Goal: Information Seeking & Learning: Learn about a topic

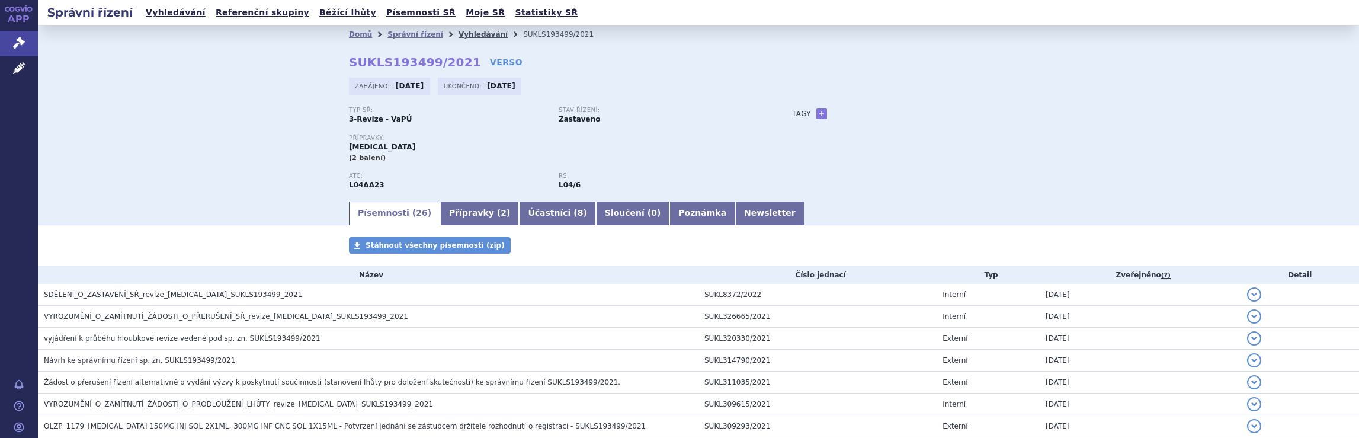
click at [473, 32] on link "Vyhledávání" at bounding box center [483, 34] width 49 height 8
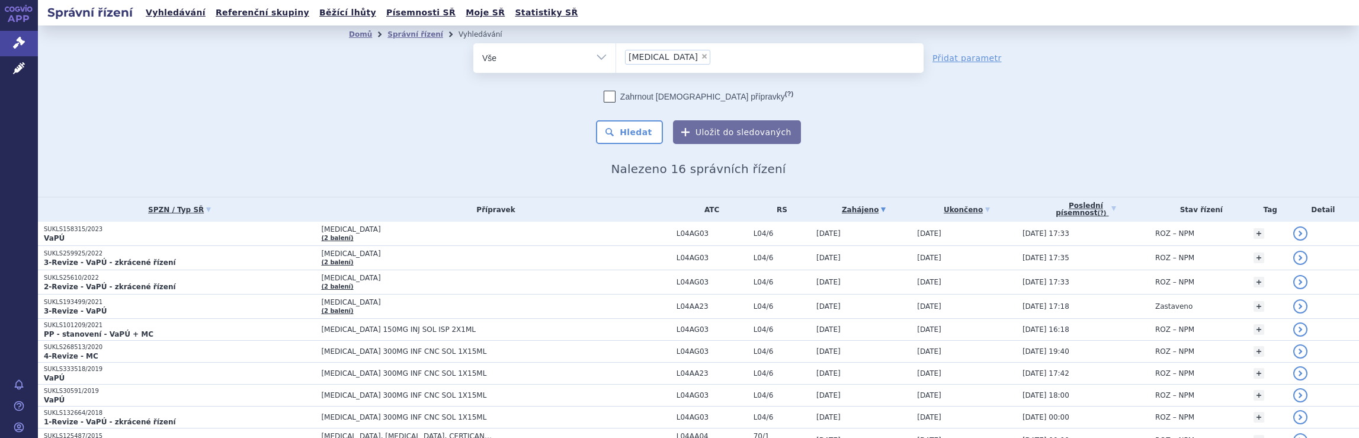
click at [695, 55] on ul "× Tysabri" at bounding box center [770, 56] width 308 height 26
click at [616, 55] on select "Tysabri" at bounding box center [616, 58] width 1 height 30
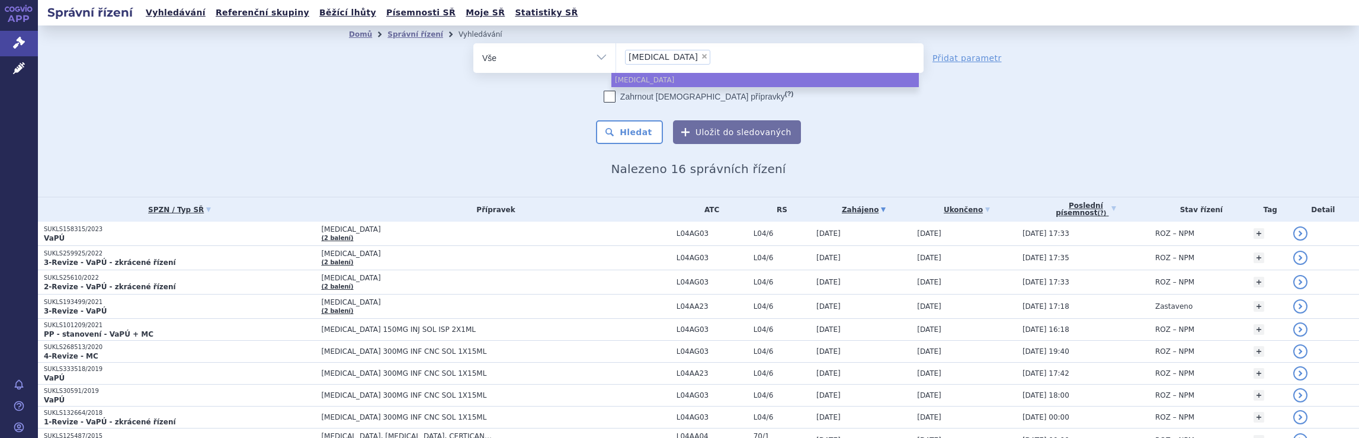
click at [863, 165] on h2 "Nalezeno 16 správních řízení" at bounding box center [698, 169] width 699 height 14
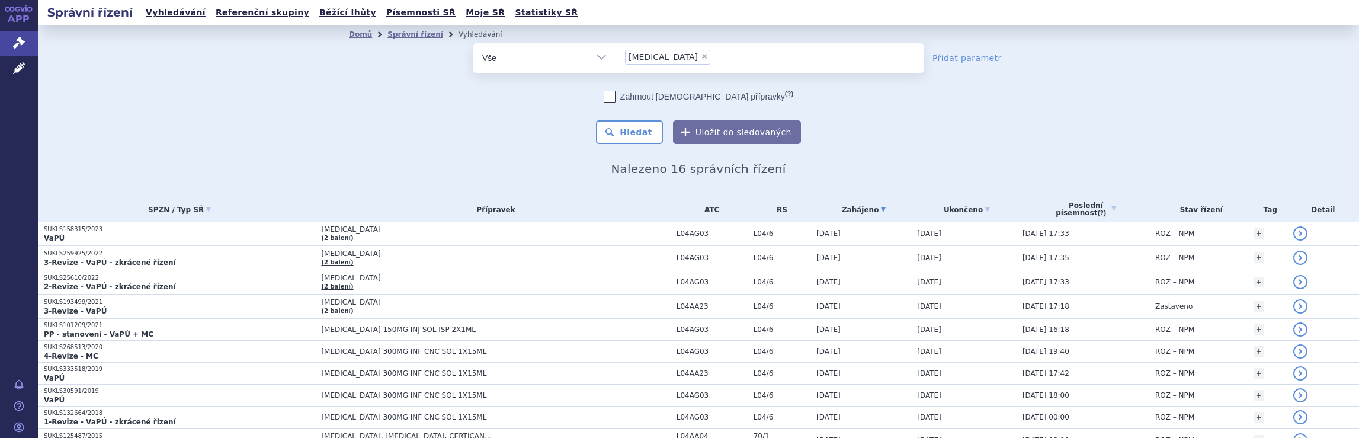
click at [692, 66] on ul "× Tysabri" at bounding box center [770, 56] width 308 height 26
click at [616, 66] on select "Tysabri" at bounding box center [616, 58] width 1 height 30
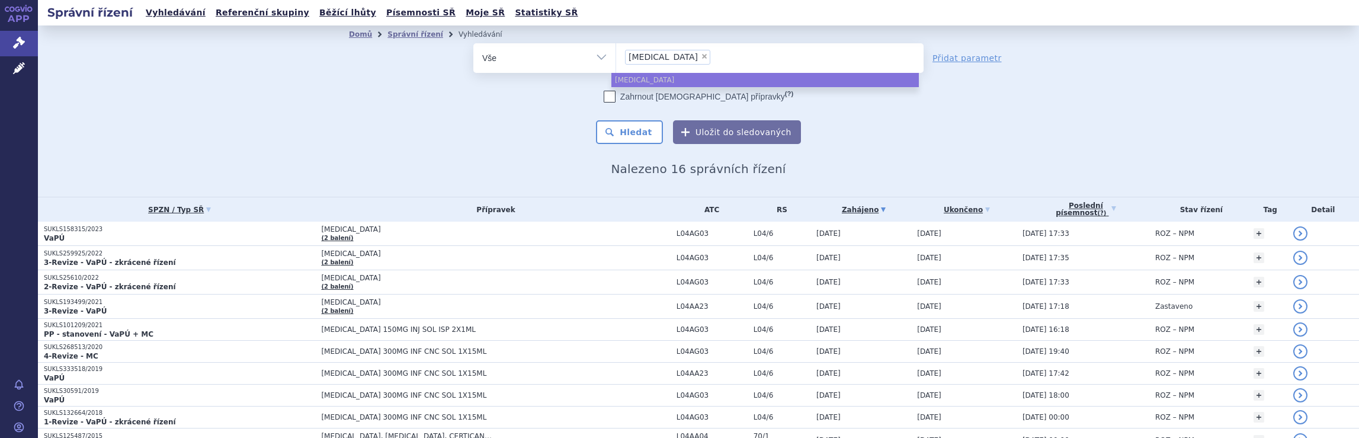
select select
type input "Tysabri"
type input "T"
type input "na"
type input "nat"
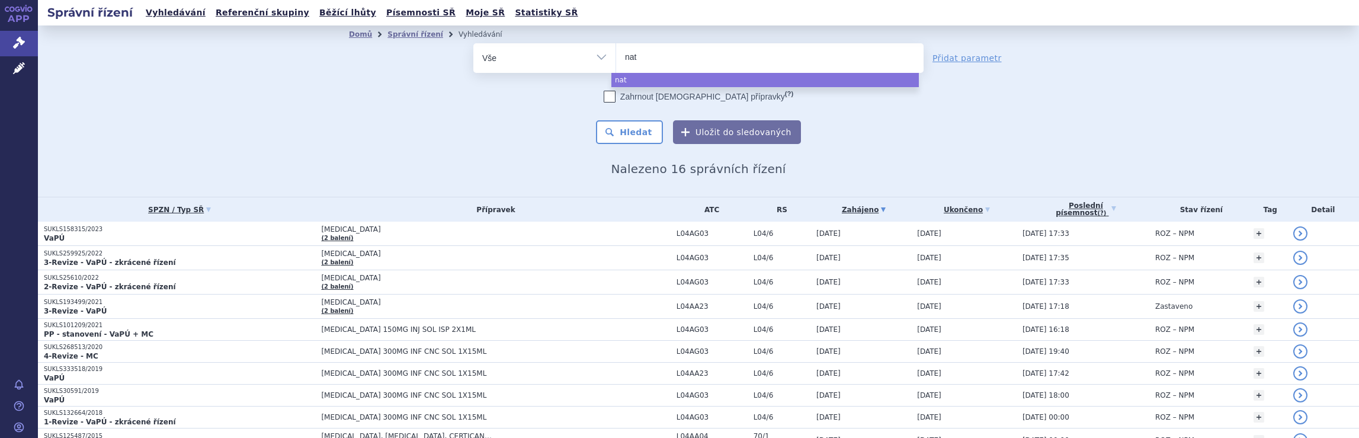
type input "nata"
type input "natal"
type input "natali"
type input "nataliz"
type input "natalizu"
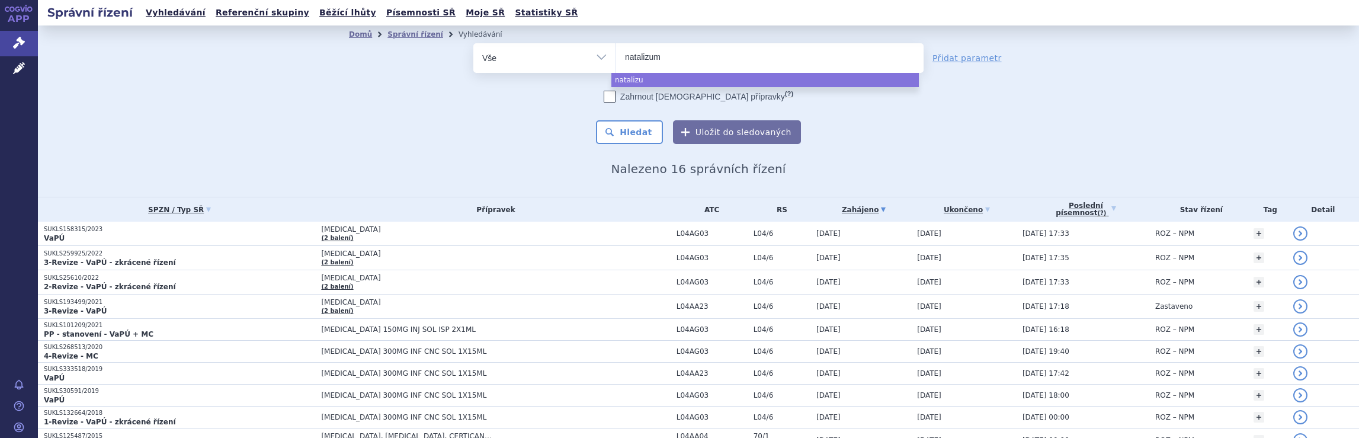
type input "natalizuma"
type input "natalizumab"
select select "natalizumab"
click at [636, 140] on button "Hledat" at bounding box center [629, 132] width 67 height 24
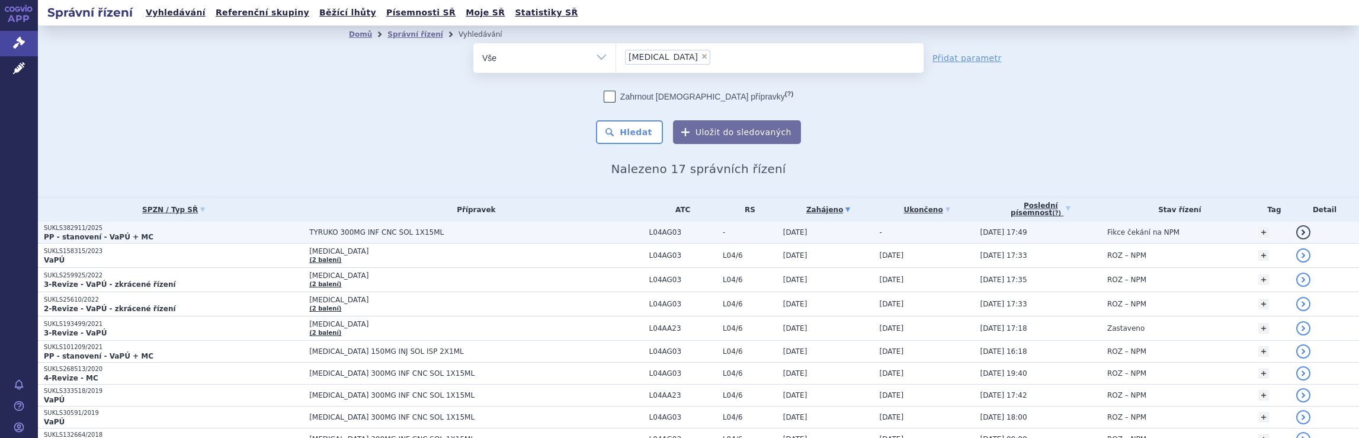
click at [462, 236] on td "TYRUKO 300MG INF CNC SOL 1X15ML" at bounding box center [473, 233] width 340 height 22
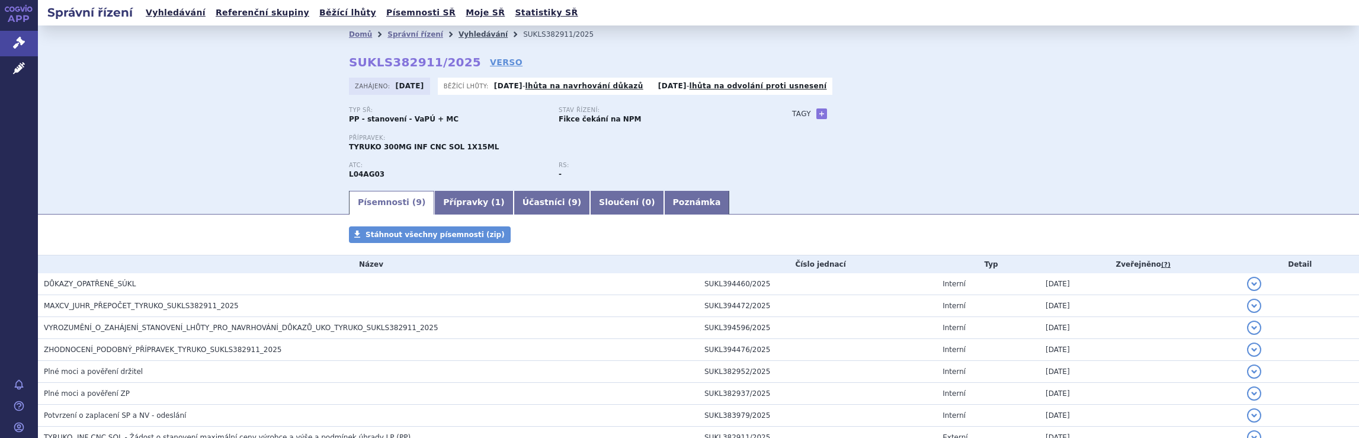
click at [466, 34] on link "Vyhledávání" at bounding box center [483, 34] width 49 height 8
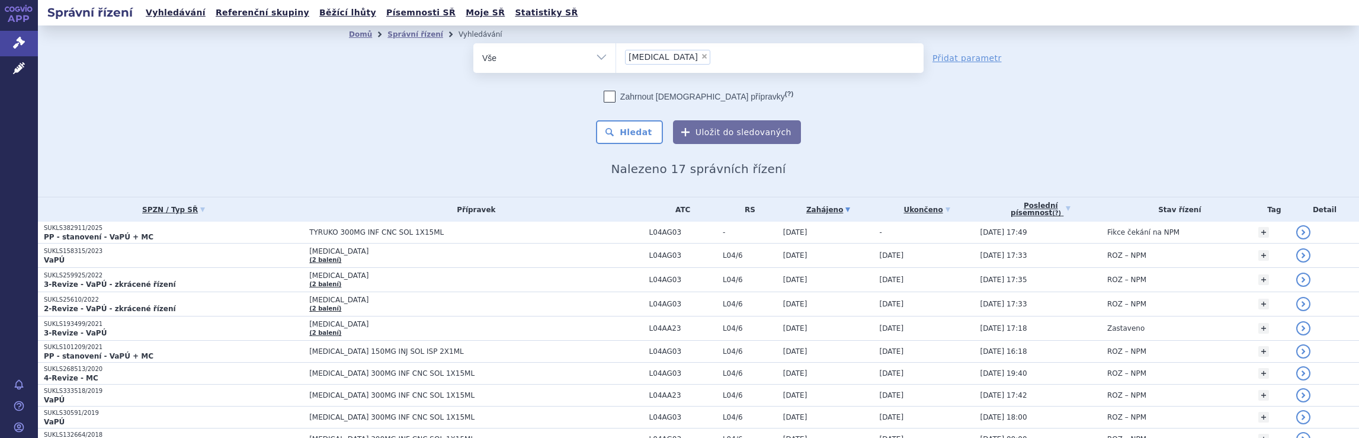
click at [781, 59] on ul "× [MEDICAL_DATA]" at bounding box center [770, 56] width 308 height 26
click at [616, 59] on select "[MEDICAL_DATA]" at bounding box center [616, 58] width 1 height 30
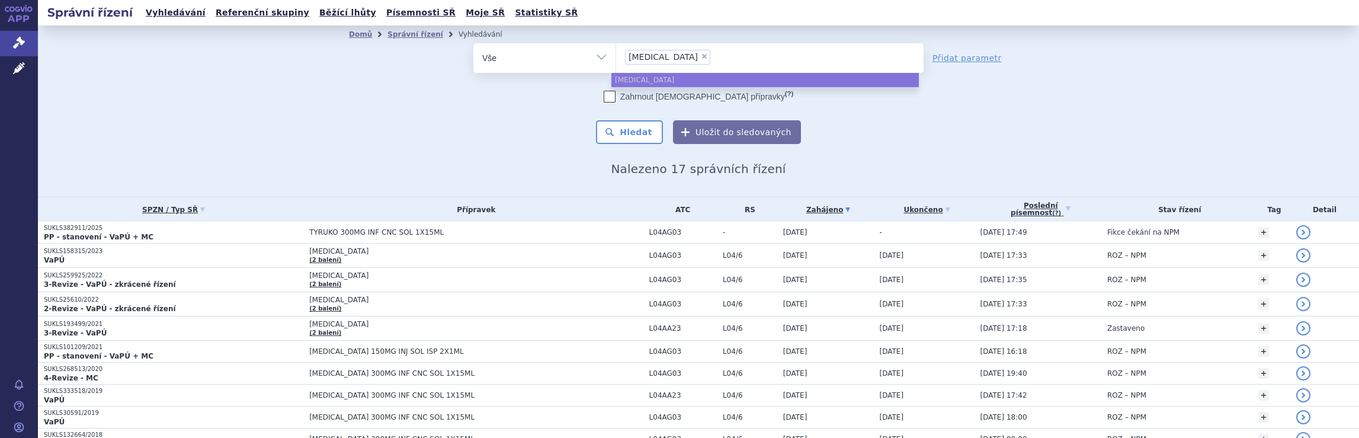
select select
type input "natalizumab"
type input "natalizu"
type input "n"
type input "di"
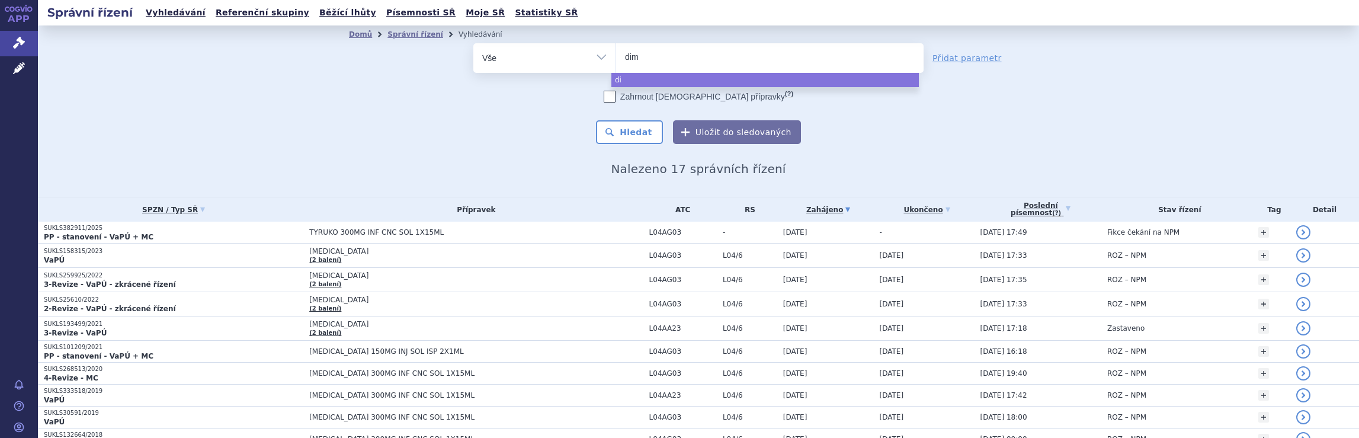
type input "dime"
type input "dimeth"
type input "dimethy"
type input "dimethyl"
select select "dimethyl"
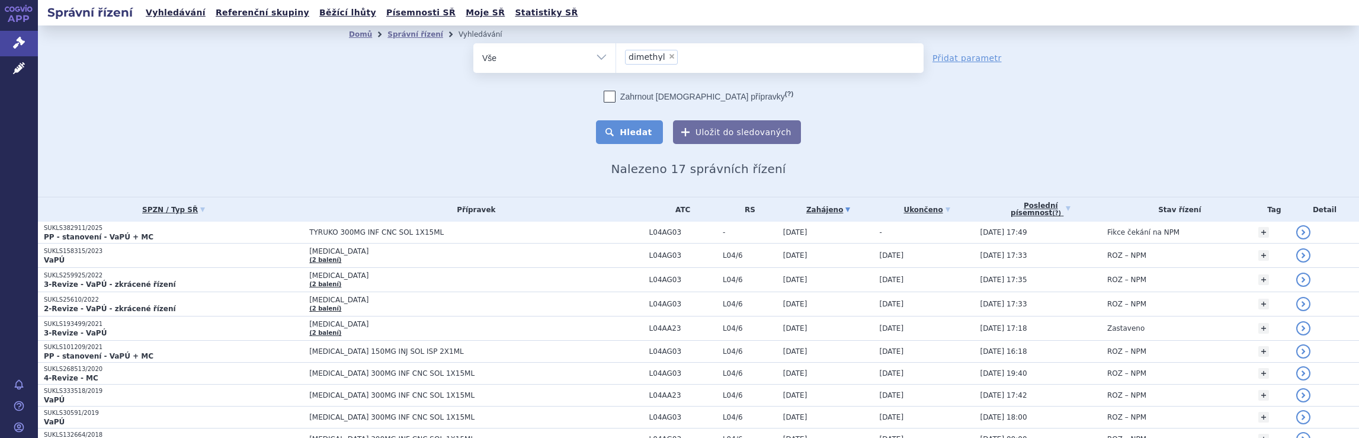
click at [630, 129] on button "Hledat" at bounding box center [629, 132] width 67 height 24
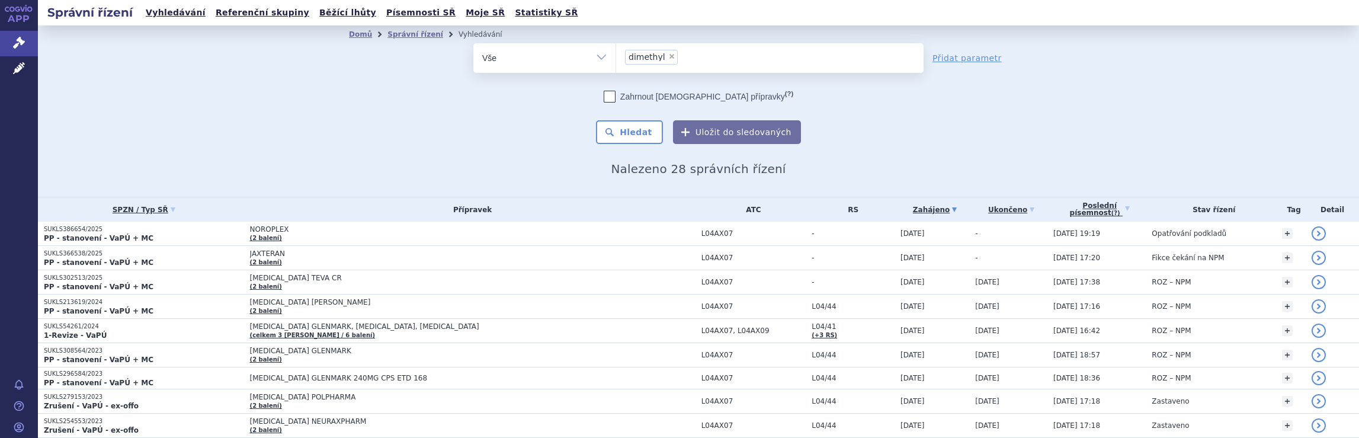
click at [680, 55] on ul "× dimethyl" at bounding box center [770, 56] width 308 height 26
click at [616, 55] on select "dimethyl" at bounding box center [616, 58] width 1 height 30
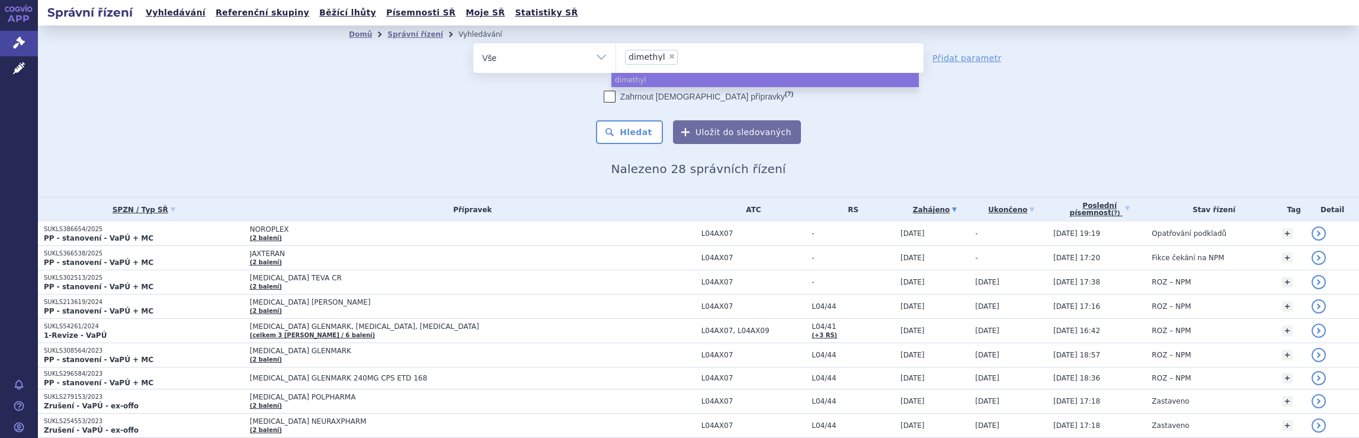
select select
type input "dimethyl"
type input "di"
type input "d"
type input "sp"
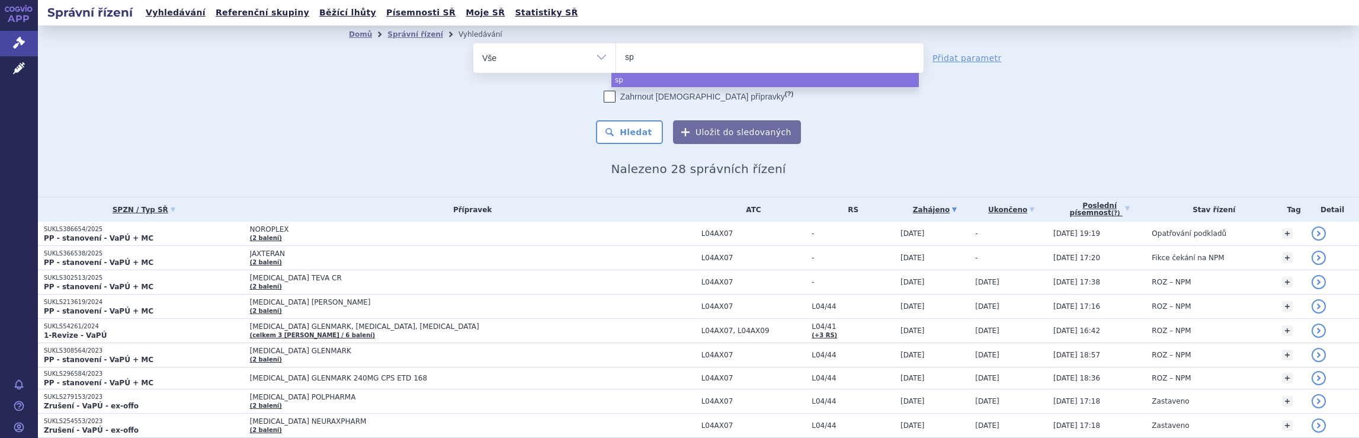
type input "spi"
type input "spin"
type input "spinr"
type input "spinra"
type input "spinraza"
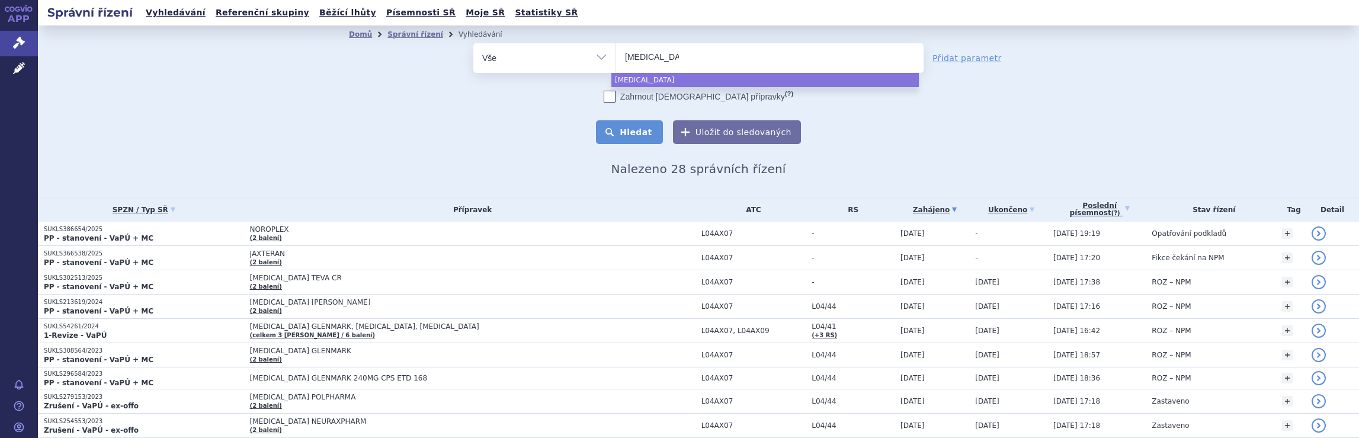
select select "spinraza"
click at [636, 132] on button "Hledat" at bounding box center [629, 132] width 67 height 24
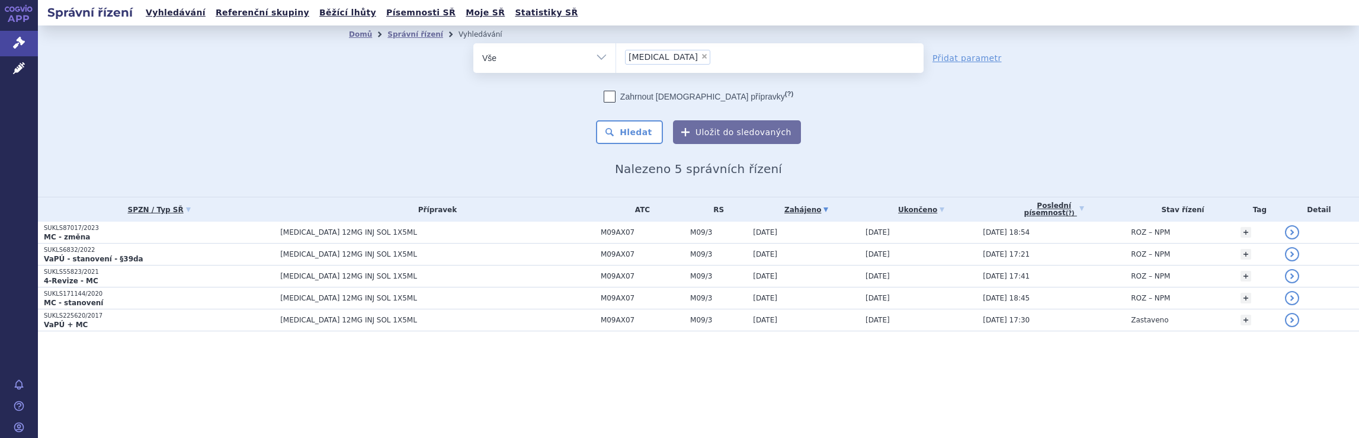
click at [687, 56] on ul "× spinraza" at bounding box center [770, 56] width 308 height 26
click at [616, 56] on select "spinraza" at bounding box center [616, 58] width 1 height 30
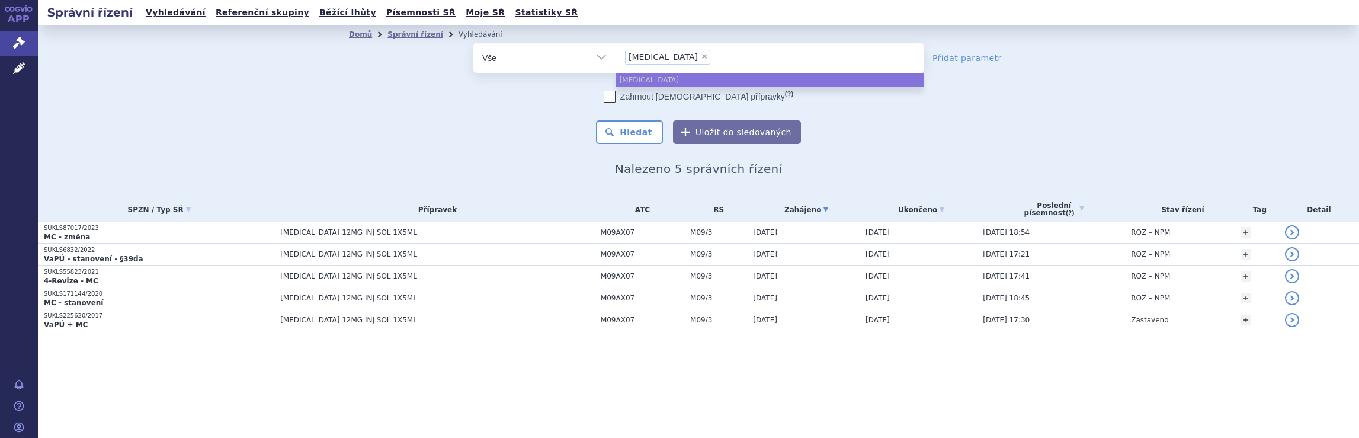
select select
type input "spinraza"
type input "spinr"
type input "s"
type input "sky"
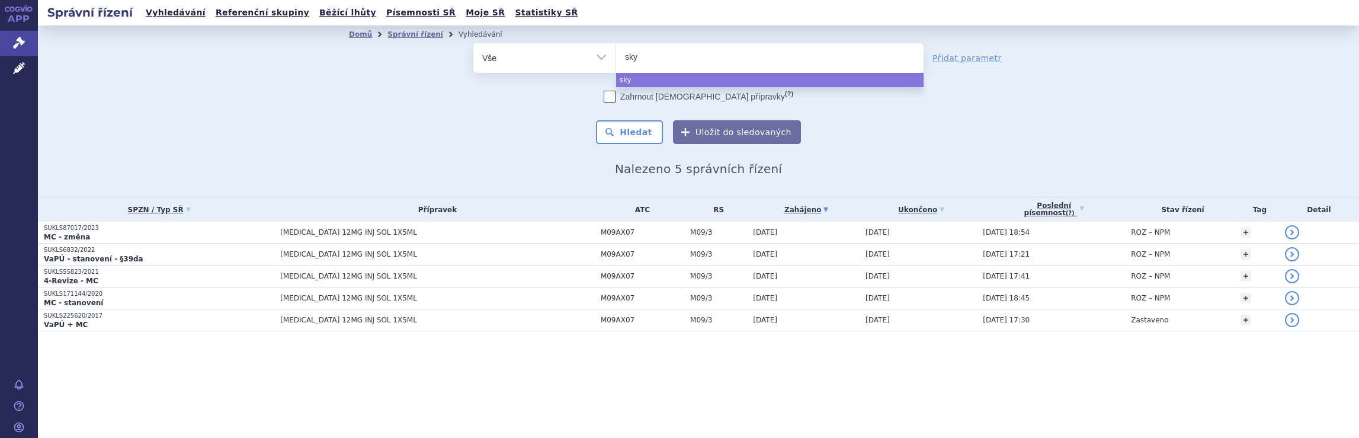
type input "skyc"
type input "skycl"
type input "skycla"
type input "skyclary"
type input "skyclarys"
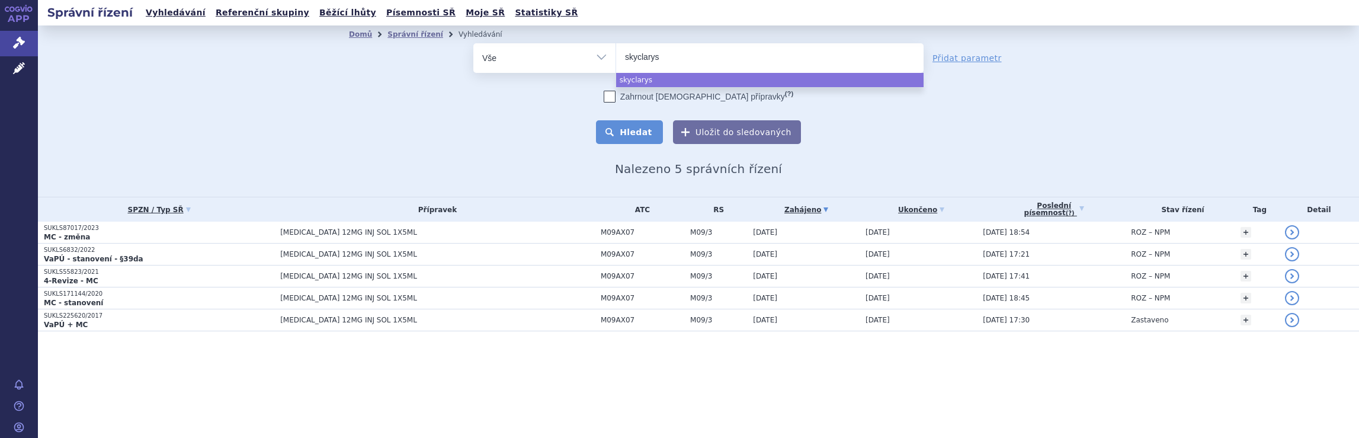
select select "skyclarys"
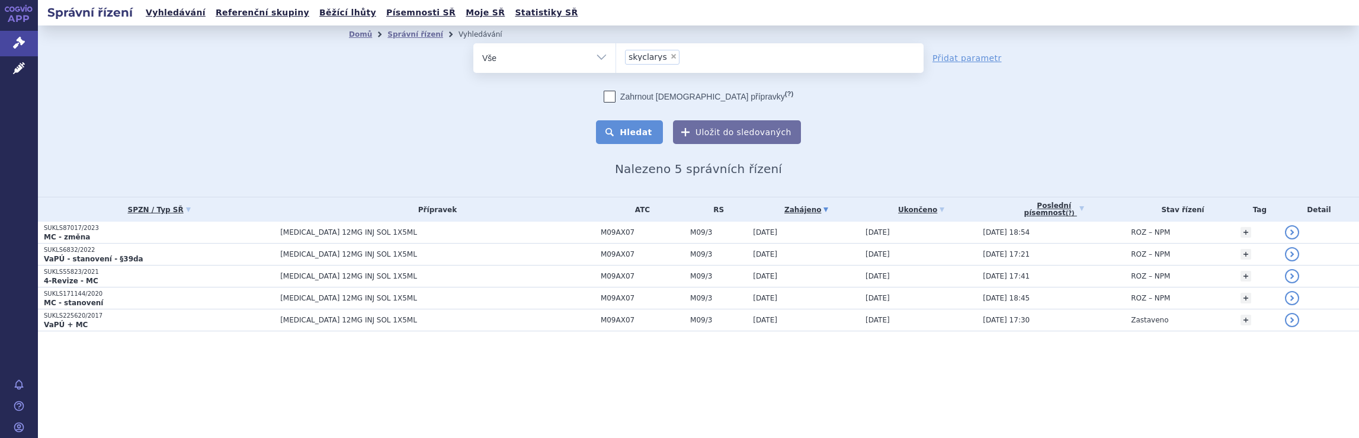
click at [636, 133] on button "Hledat" at bounding box center [629, 132] width 67 height 24
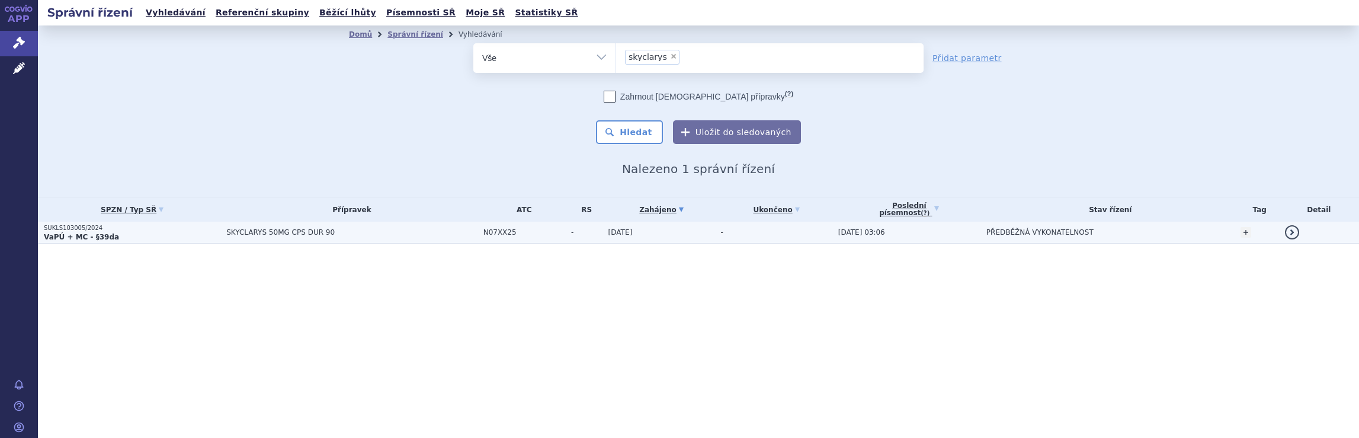
click at [421, 233] on span "SKYCLARYS 50MG CPS DUR 90" at bounding box center [351, 232] width 251 height 8
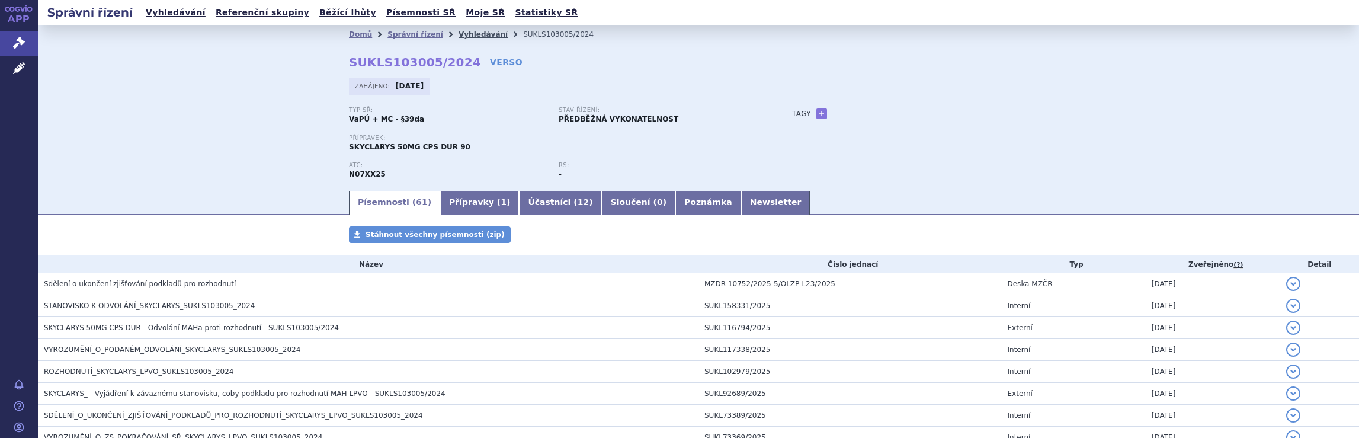
click at [463, 34] on link "Vyhledávání" at bounding box center [483, 34] width 49 height 8
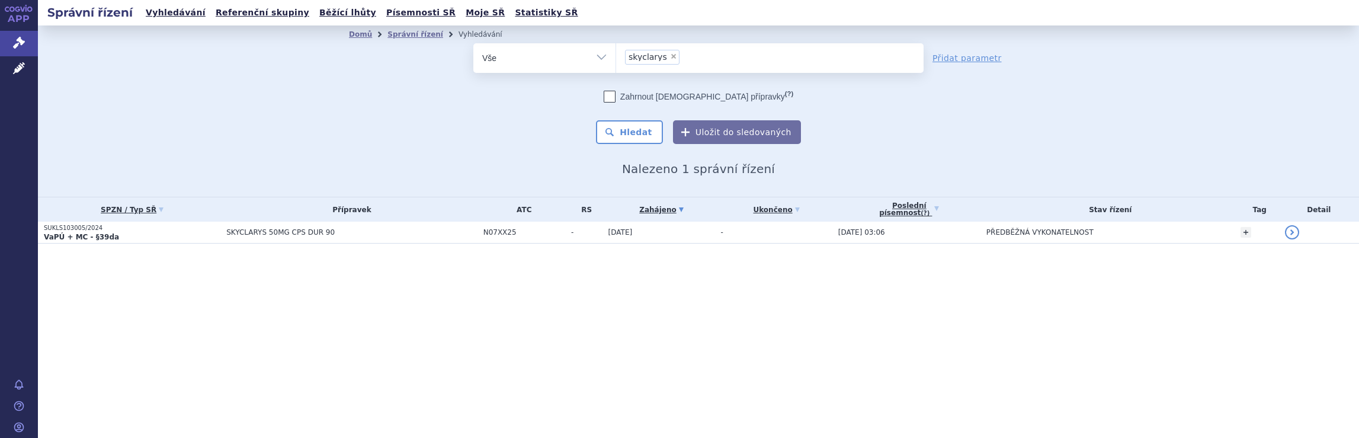
click at [691, 61] on ul "× skyclarys" at bounding box center [770, 56] width 308 height 26
click at [616, 61] on select "skyclarys" at bounding box center [616, 58] width 1 height 30
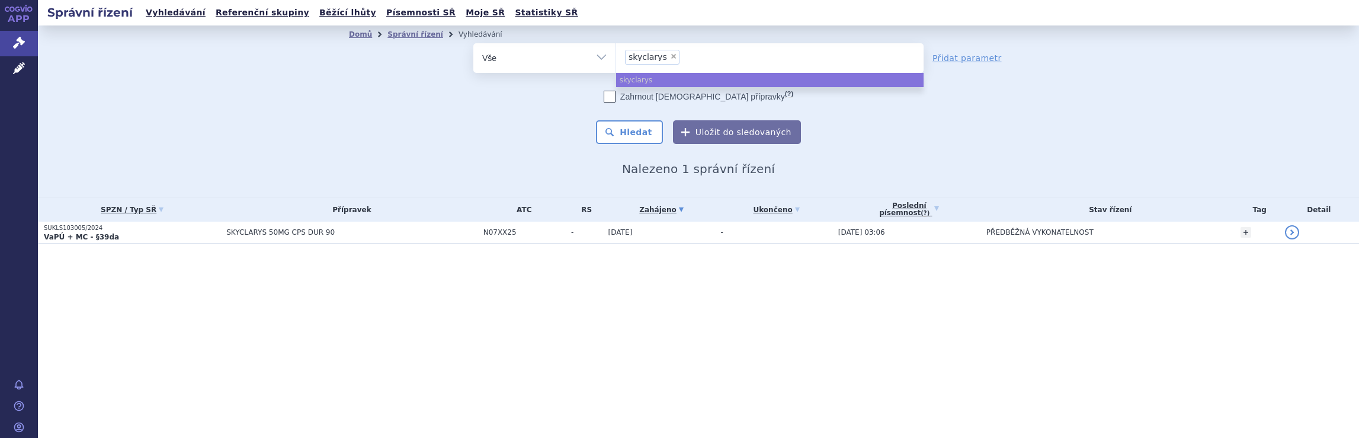
select select
type input "skyclarys"
type input "skyclar"
type input "s"
type input "qa"
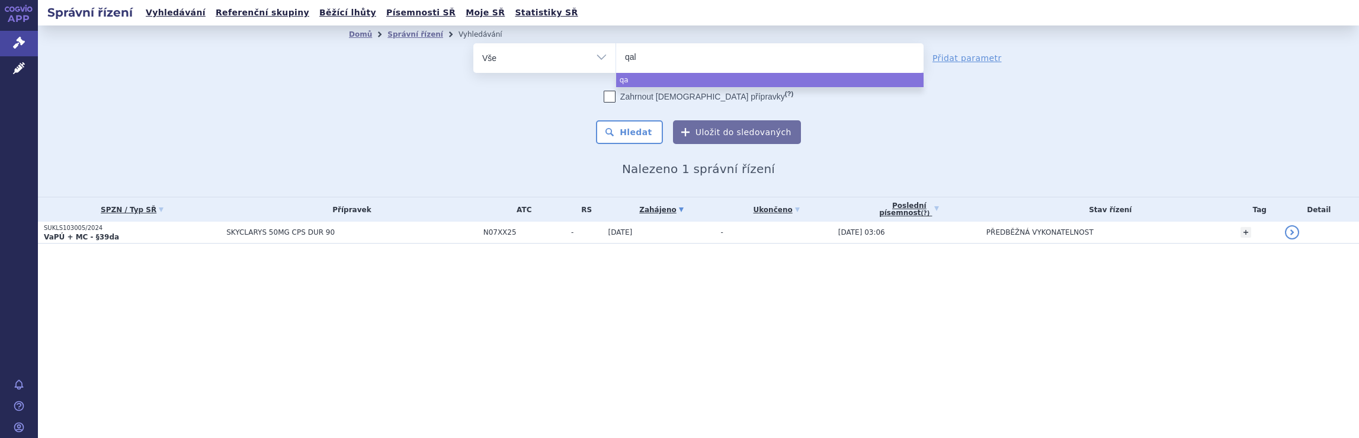
type input "qals"
type input "qalso"
type input "qalsod"
type input "qalsody"
select select "qalsody"
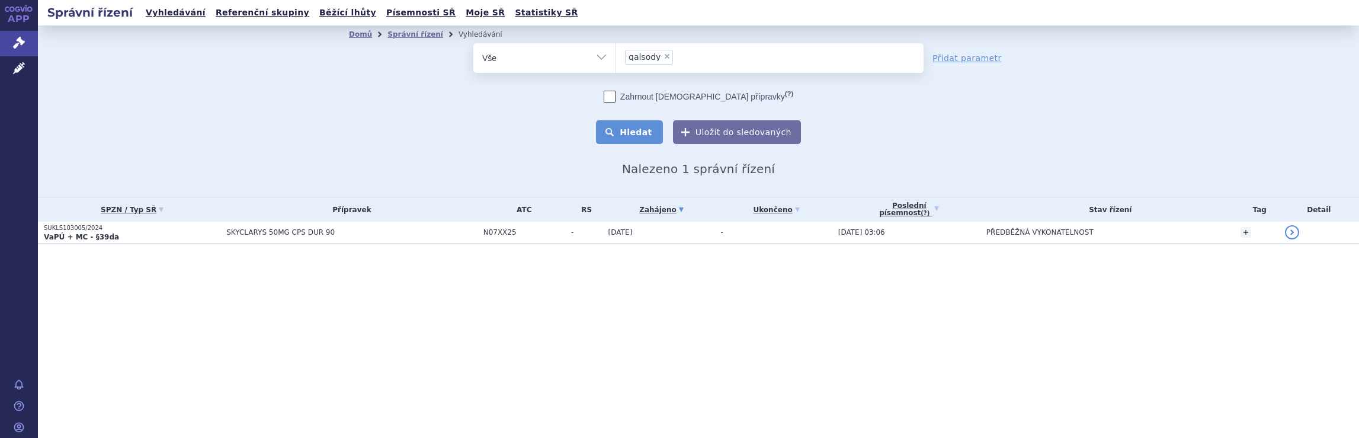
click at [639, 129] on button "Hledat" at bounding box center [629, 132] width 67 height 24
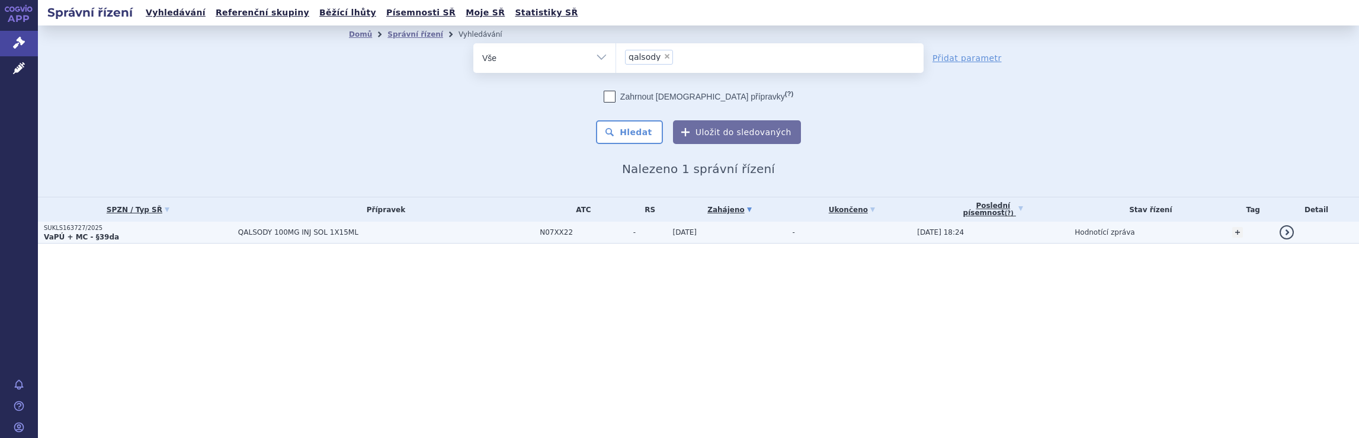
click at [483, 234] on span "QALSODY 100MG INJ SOL 1X15ML" at bounding box center [386, 232] width 296 height 8
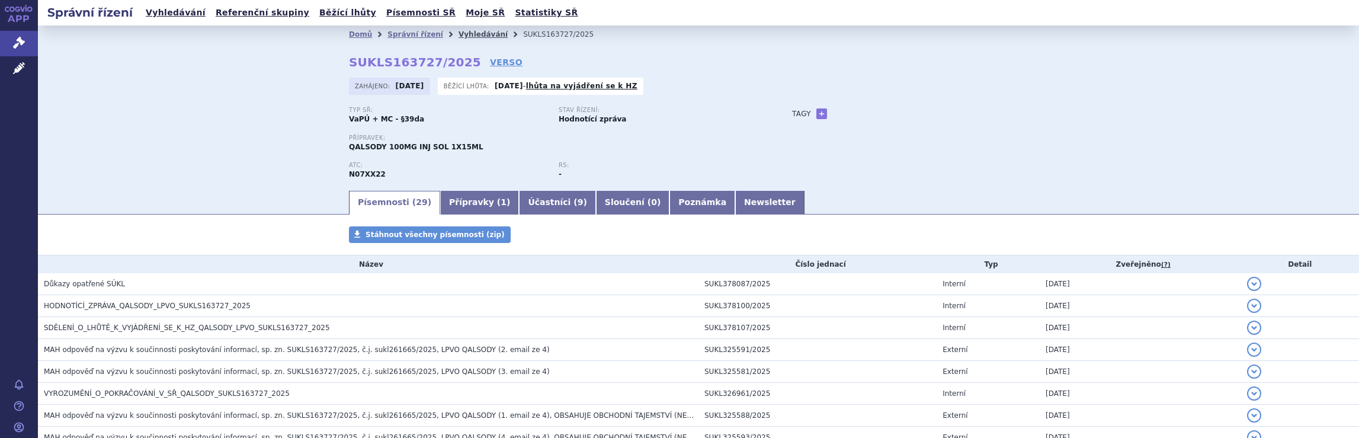
click at [459, 33] on link "Vyhledávání" at bounding box center [483, 34] width 49 height 8
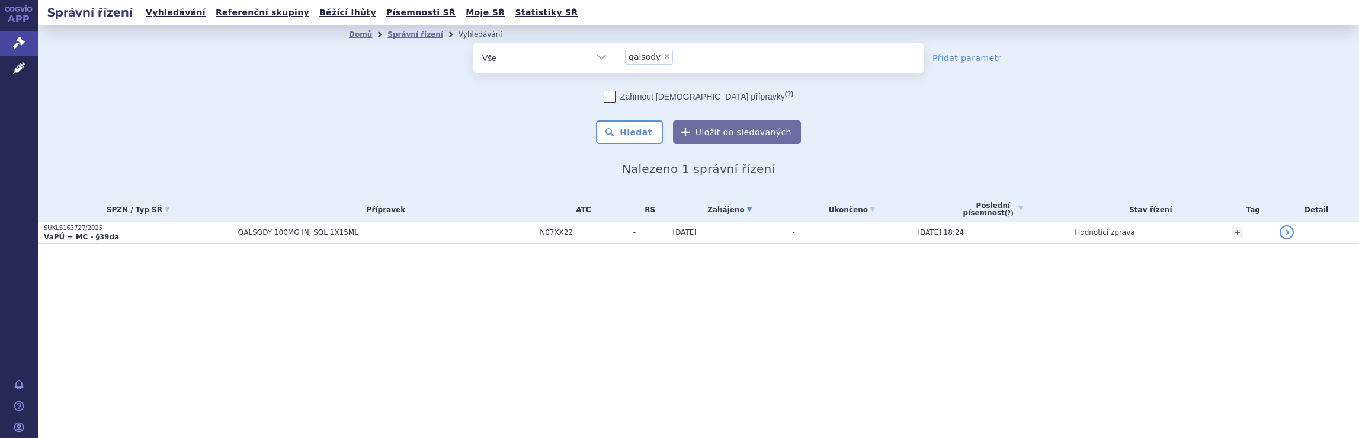
click at [688, 60] on ul "× qalsody" at bounding box center [770, 56] width 308 height 26
click at [616, 60] on select "qalsody" at bounding box center [616, 58] width 1 height 30
click at [683, 56] on ul "× qalsody" at bounding box center [770, 56] width 308 height 26
click at [616, 56] on select "qalsody" at bounding box center [616, 58] width 1 height 30
select select
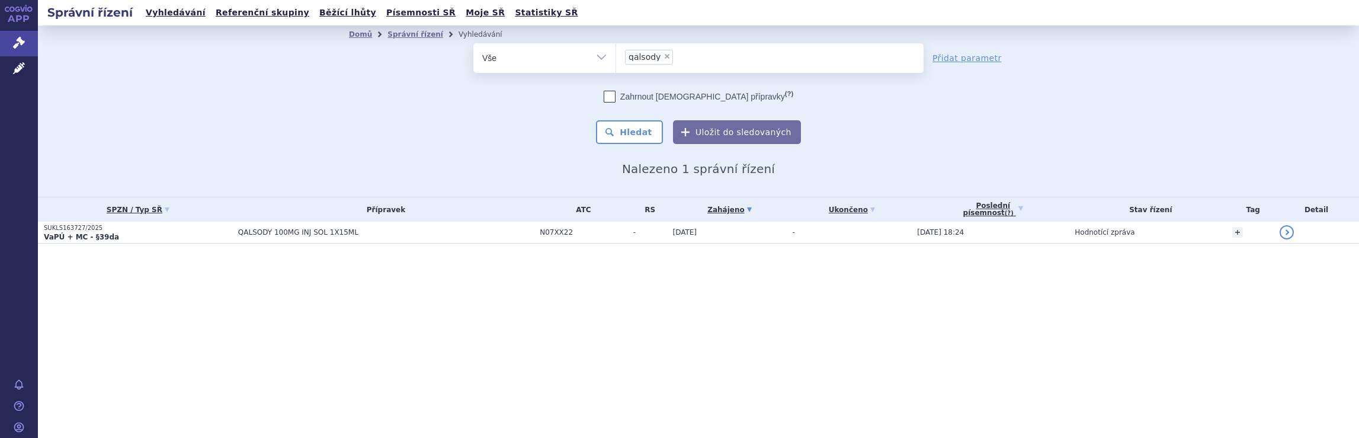
type input "qalsody"
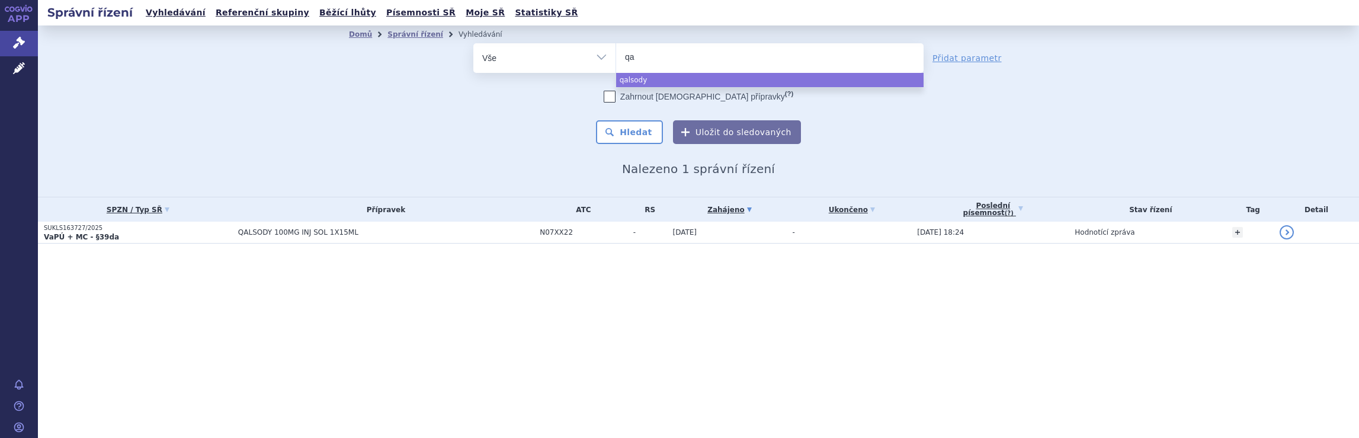
type input "q"
type input "av"
type input "avo"
type input "avone"
type input "[MEDICAL_DATA]"
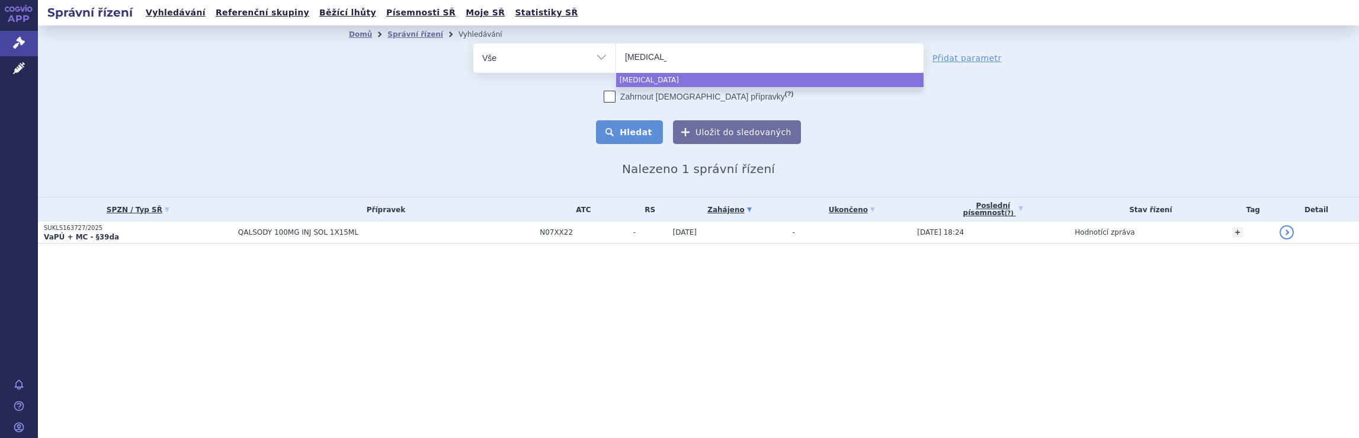
select select "[MEDICAL_DATA]"
click at [642, 129] on button "Hledat" at bounding box center [629, 132] width 67 height 24
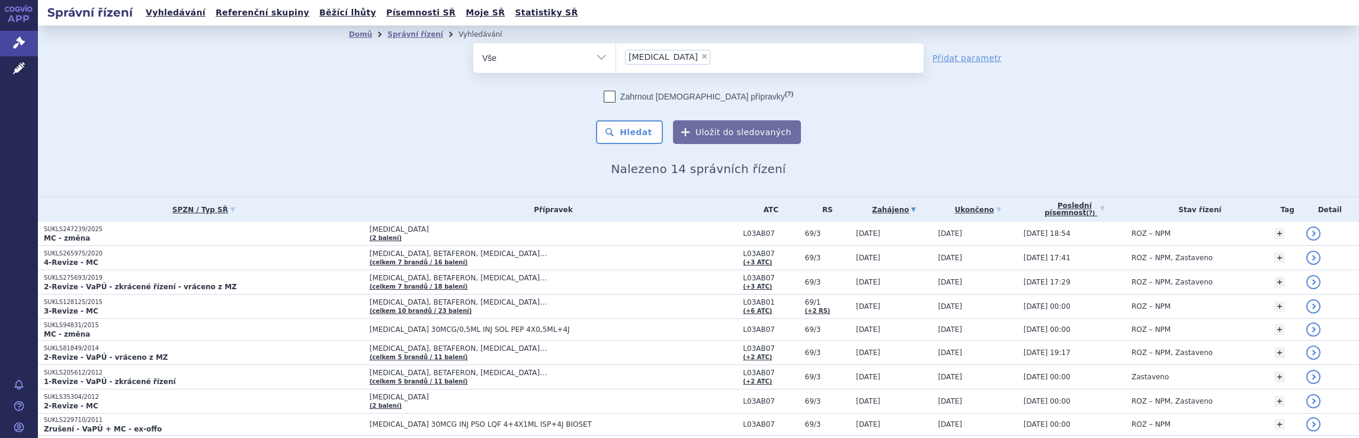
click at [683, 59] on ul "× avonex" at bounding box center [770, 56] width 308 height 26
click at [616, 59] on select "avonex" at bounding box center [616, 58] width 1 height 30
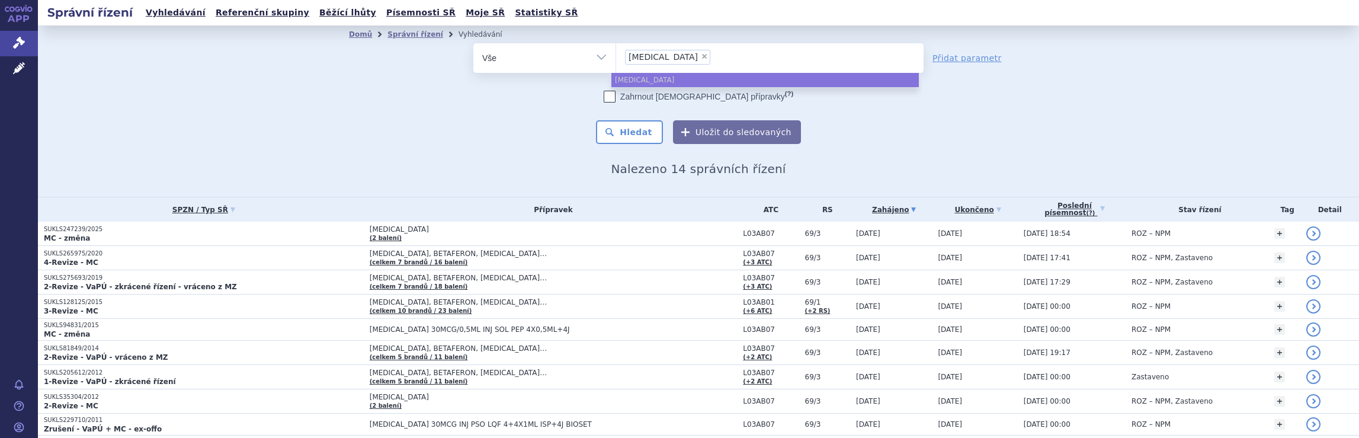
select select
type input "avonex"
type input "av"
type input "a"
type input "pl"
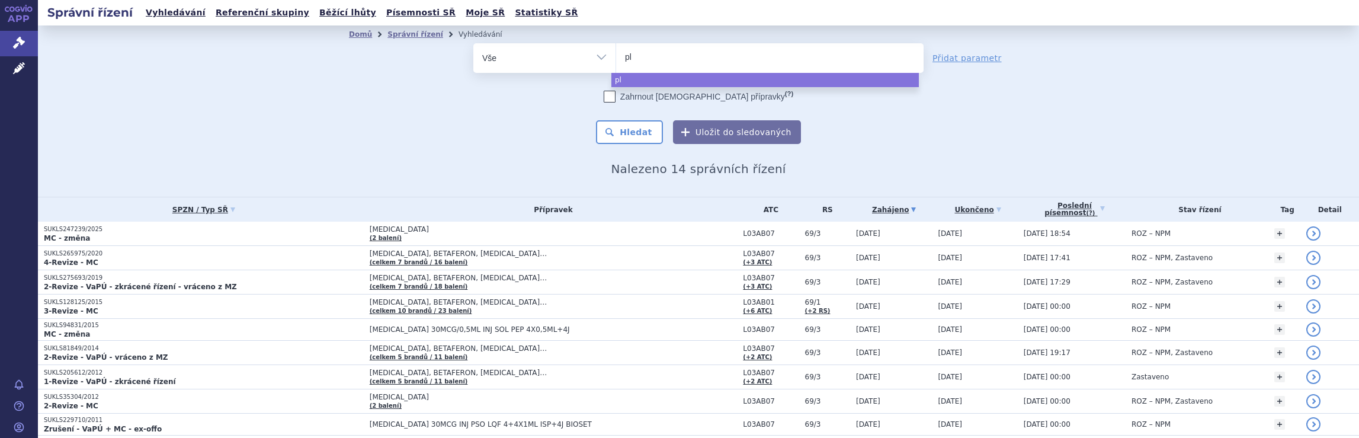
type input "ple"
type input "pleg"
type input "plegr"
type input "plegri"
type input "plegrid"
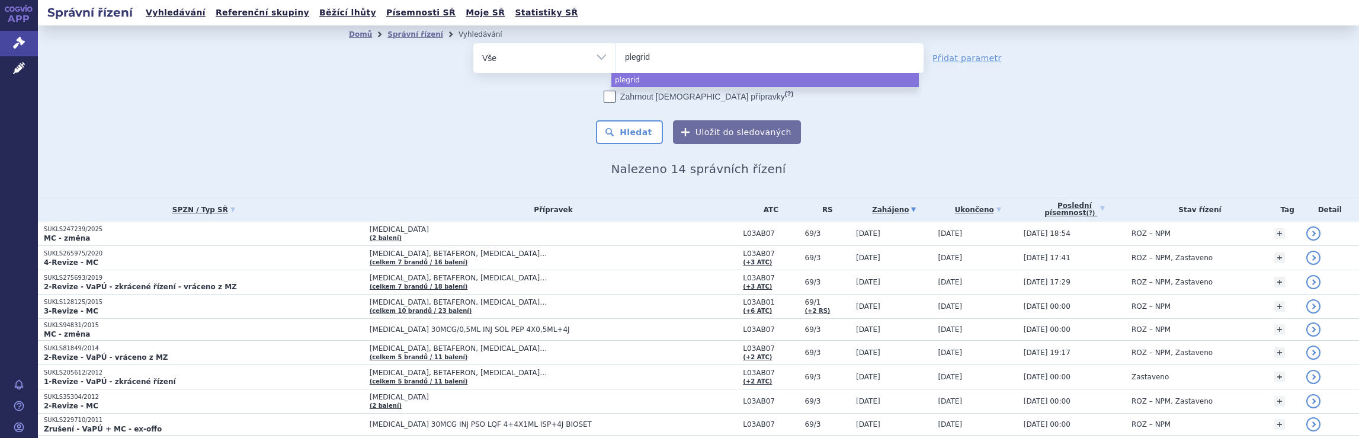
type input "plegridy"
select select "plegridy"
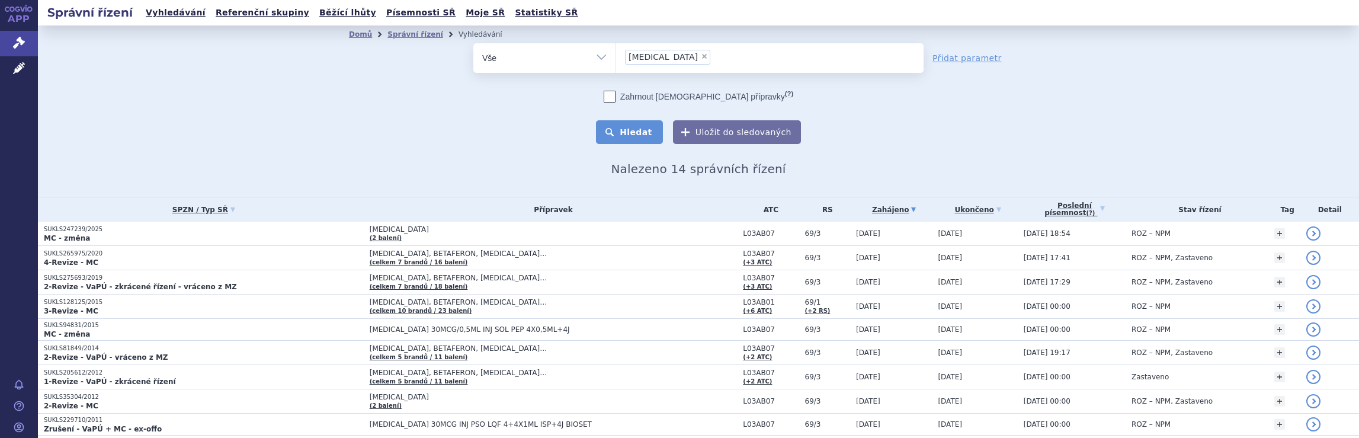
click at [630, 136] on button "Hledat" at bounding box center [629, 132] width 67 height 24
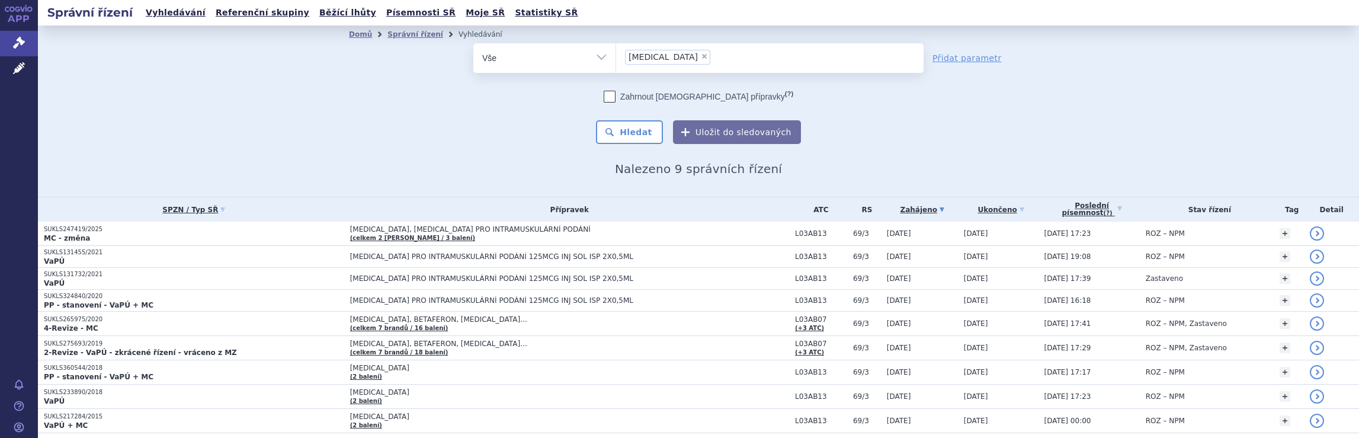
click at [691, 55] on ul "× plegridy" at bounding box center [770, 56] width 308 height 26
click at [616, 55] on select "plegridy" at bounding box center [616, 58] width 1 height 30
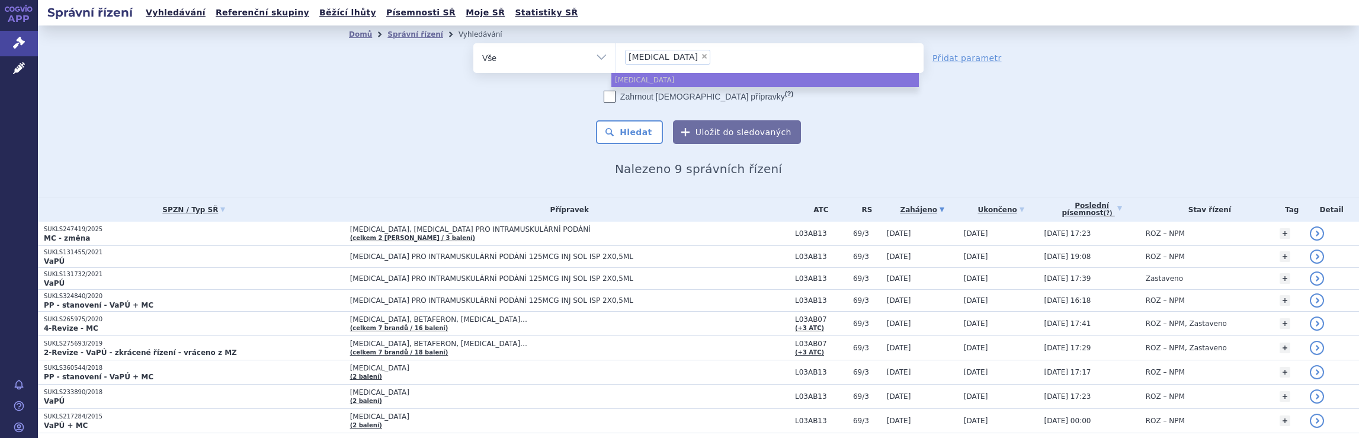
select select
type input "plegridy"
type input "p"
type input "ne"
type input "neu"
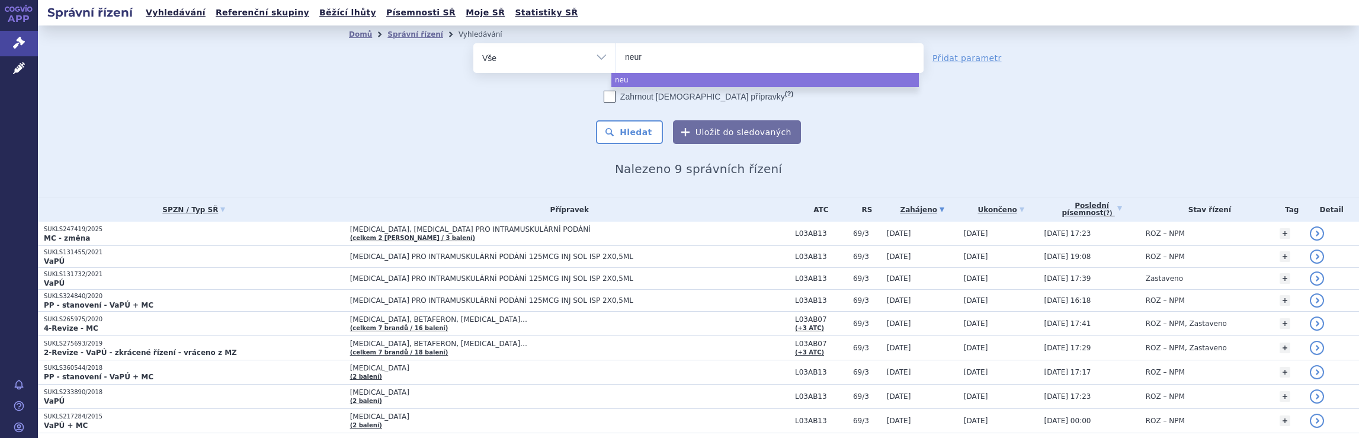
type input "neura"
type input "neurax"
type input "neuraxp"
type input "neuraxpha"
type input "neuraxphar"
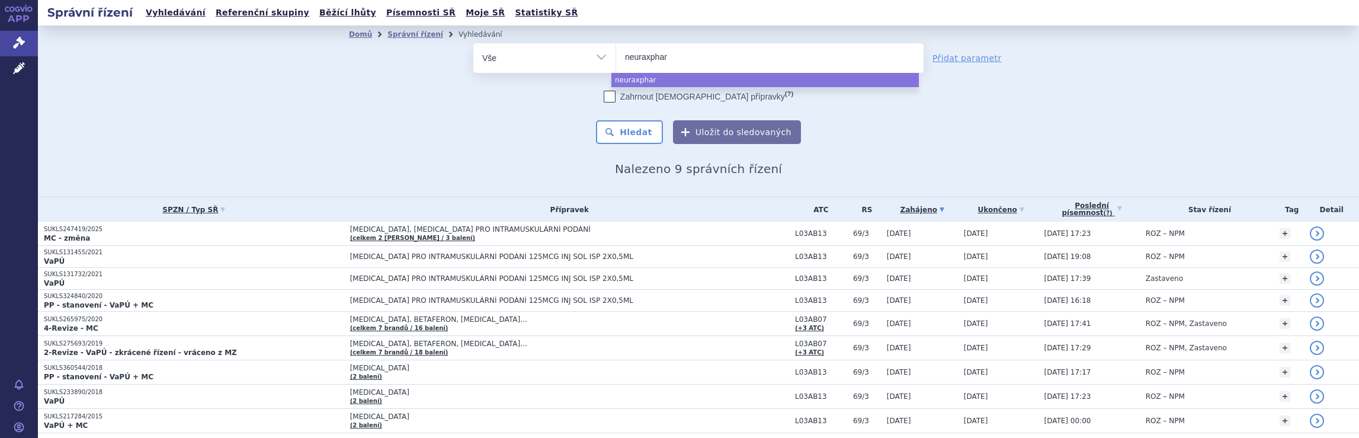
type input "neuraxpharm"
select select "neuraxpharm"
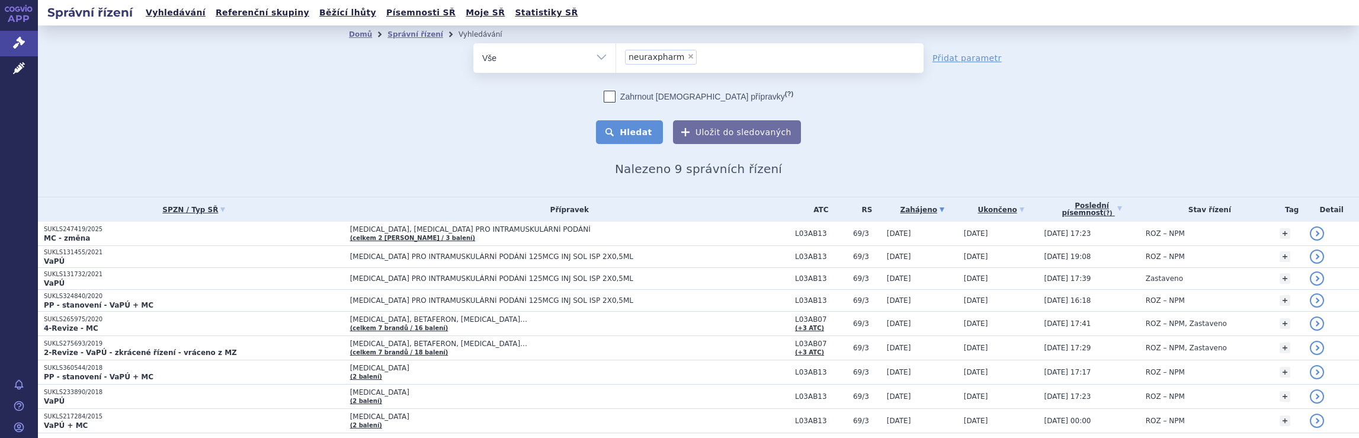
click at [632, 133] on button "Hledat" at bounding box center [629, 132] width 67 height 24
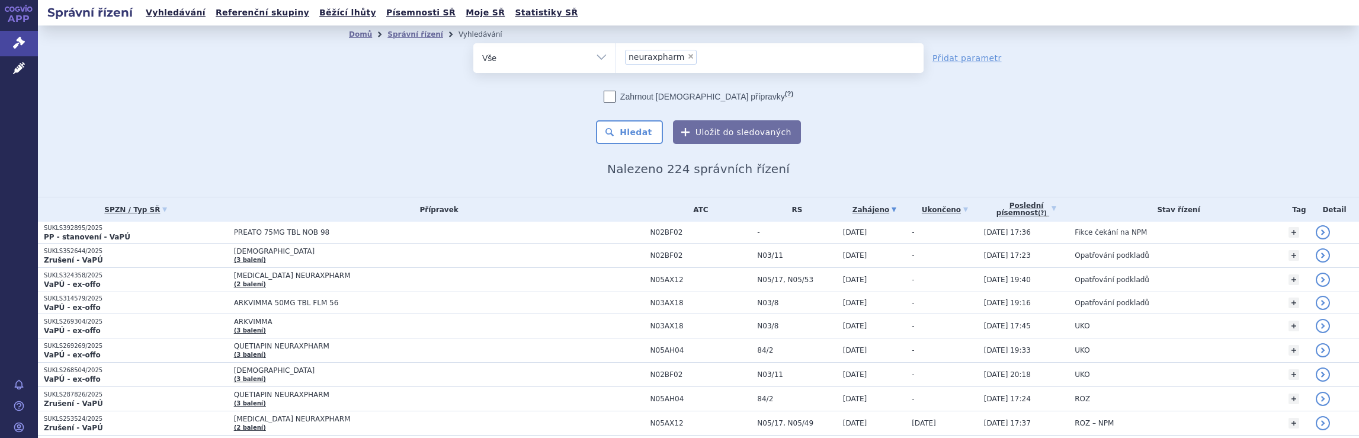
scroll to position [726, 0]
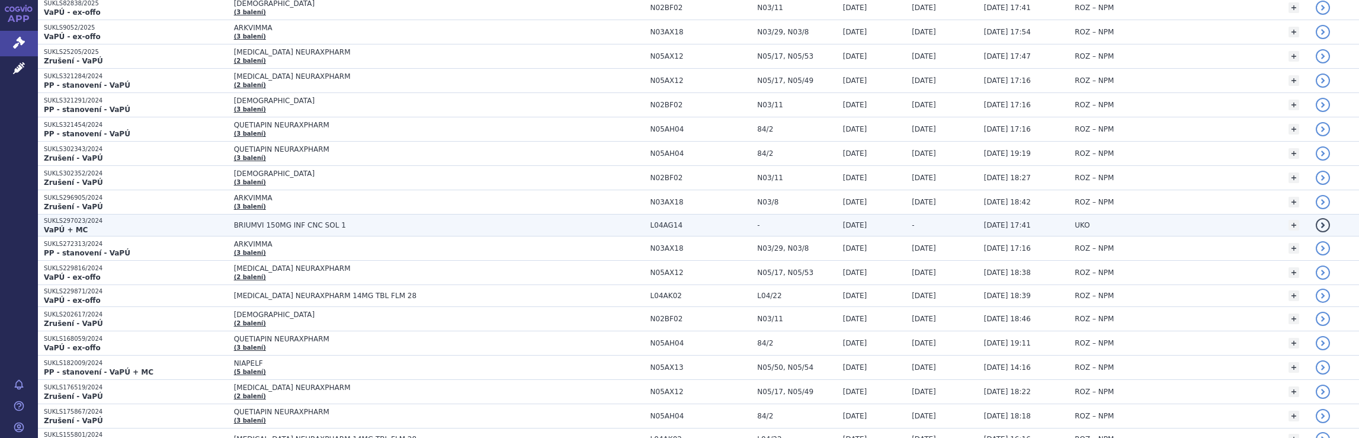
click at [635, 221] on span "BRIUMVI 150MG INF CNC SOL 1" at bounding box center [439, 225] width 411 height 8
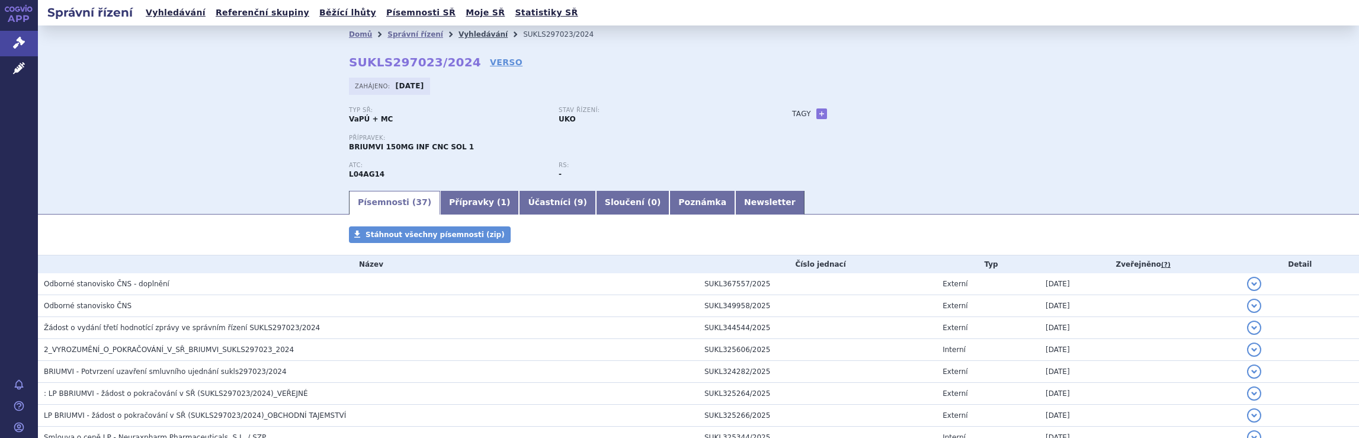
click at [466, 33] on link "Vyhledávání" at bounding box center [483, 34] width 49 height 8
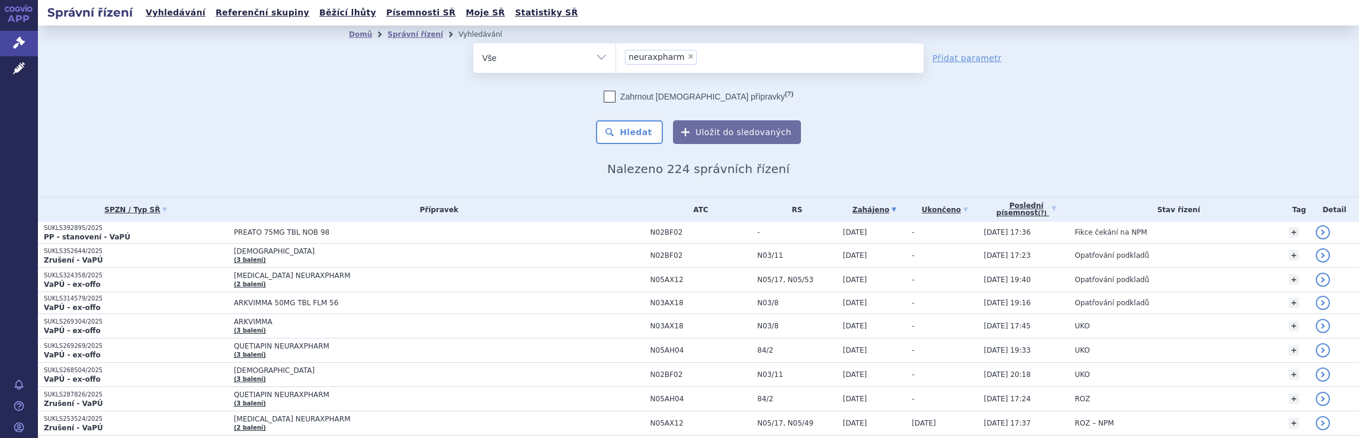
click at [707, 56] on ul "× neuraxpharm" at bounding box center [770, 56] width 308 height 26
click at [616, 56] on select "neuraxpharm" at bounding box center [616, 58] width 1 height 30
select select
type input "neuraxpharm"
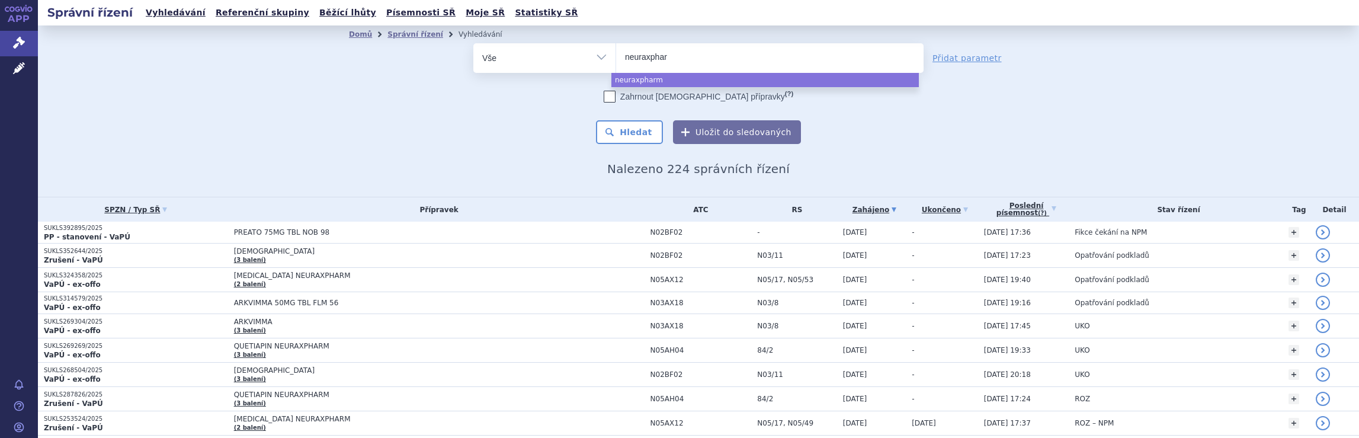
type input "neuraxpha"
type input "ne"
type input "n"
type input "ro"
type input "roc"
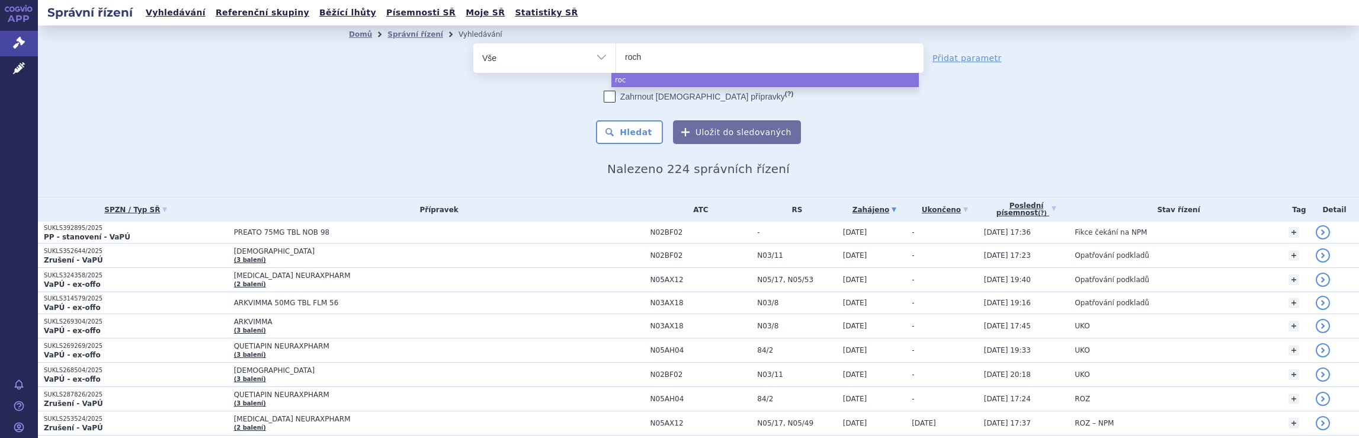
type input "roche"
select select "roche"
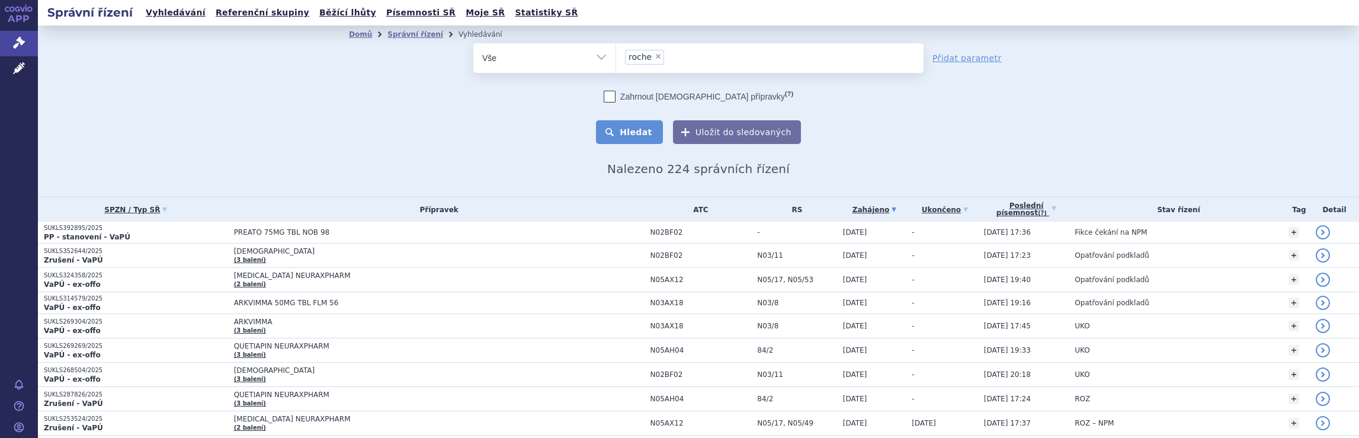
click at [645, 135] on button "Hledat" at bounding box center [629, 132] width 67 height 24
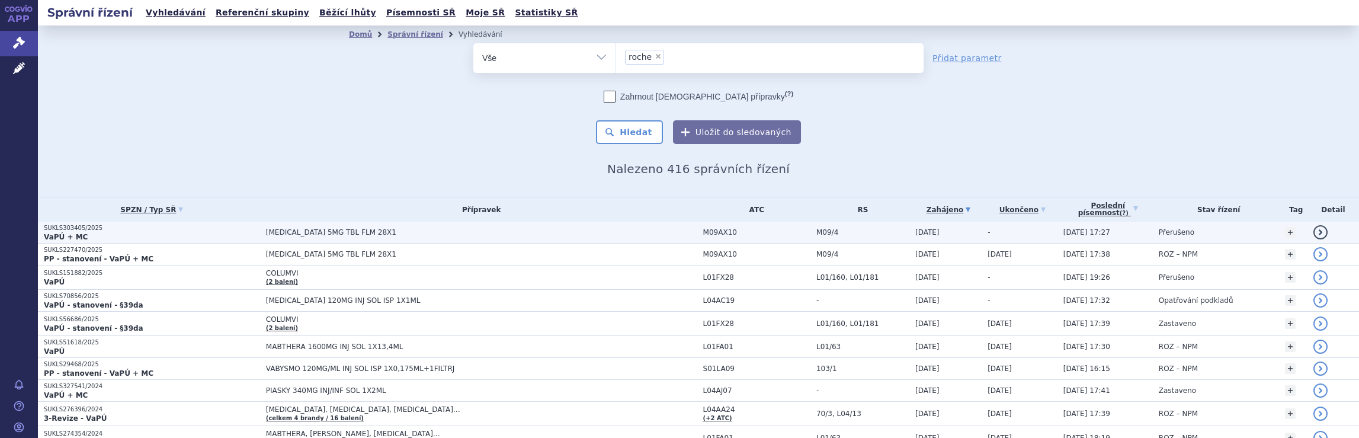
click at [564, 229] on span "[MEDICAL_DATA] 5MG TBL FLM 28X1" at bounding box center [481, 232] width 431 height 8
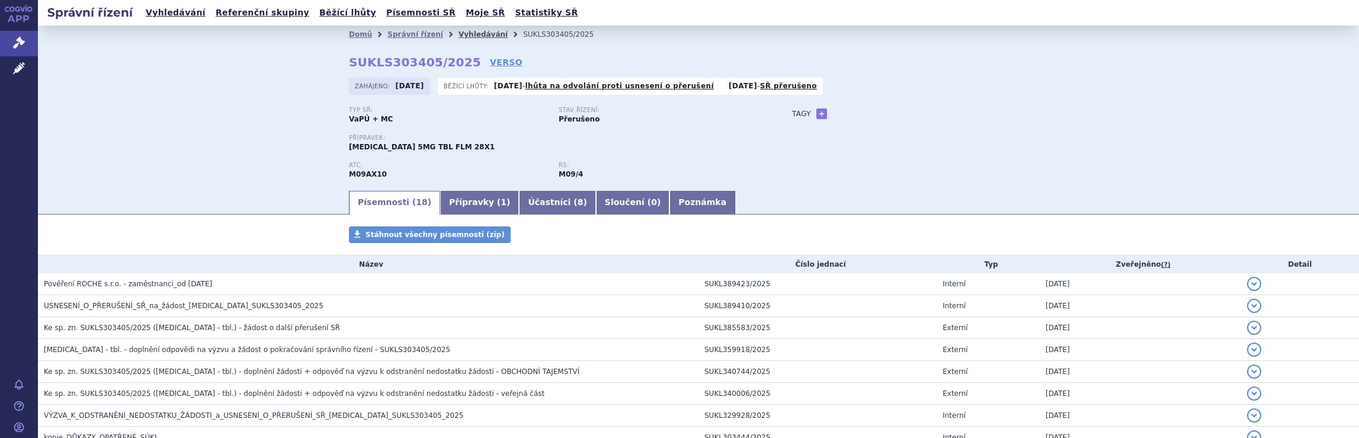
click at [459, 33] on link "Vyhledávání" at bounding box center [483, 34] width 49 height 8
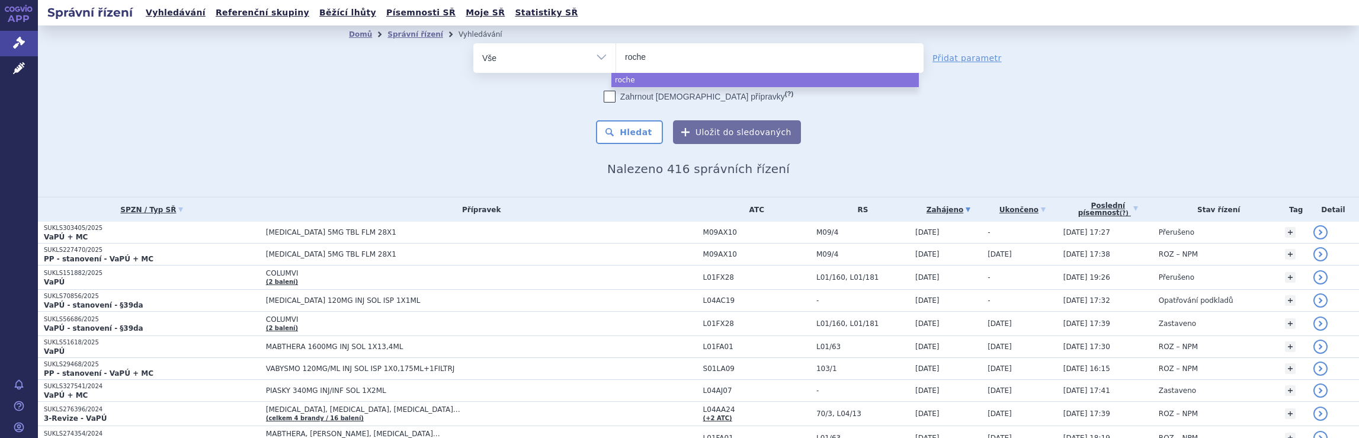
select select
type input "r"
type input "no"
type input "nova"
type input "novar"
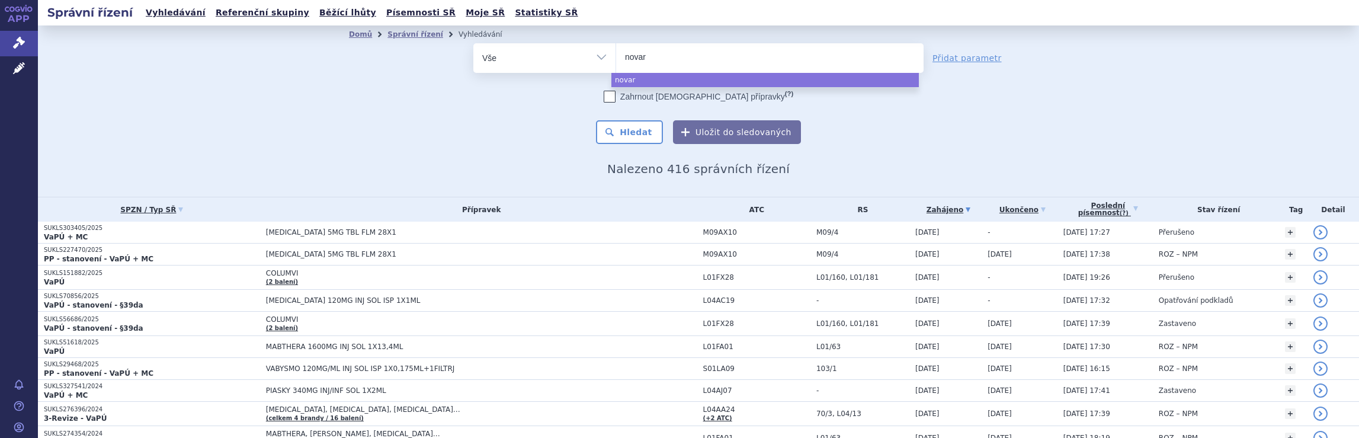
type input "novart"
type input "novartis"
select select "novartis"
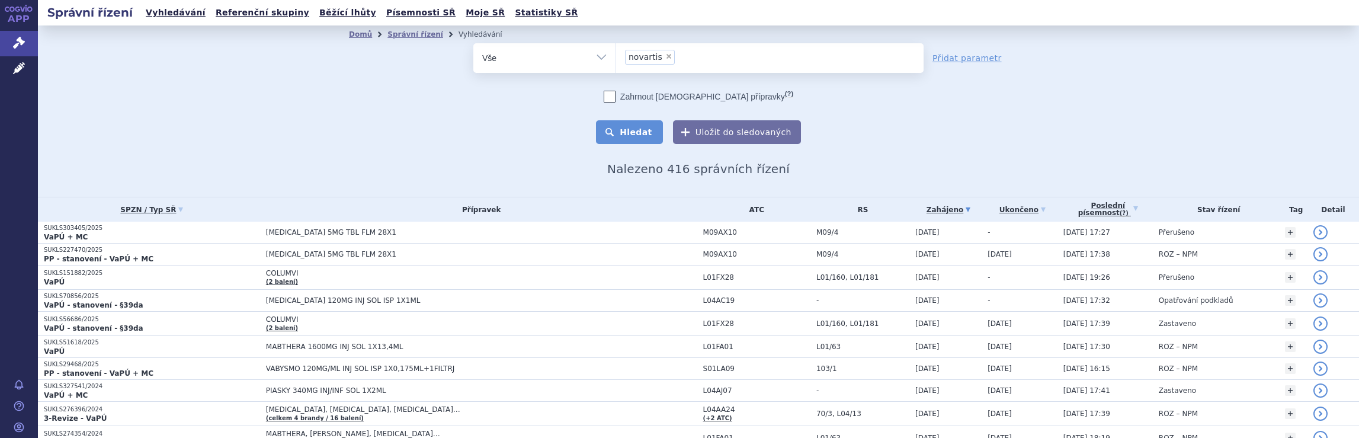
click at [636, 131] on button "Hledat" at bounding box center [629, 132] width 67 height 24
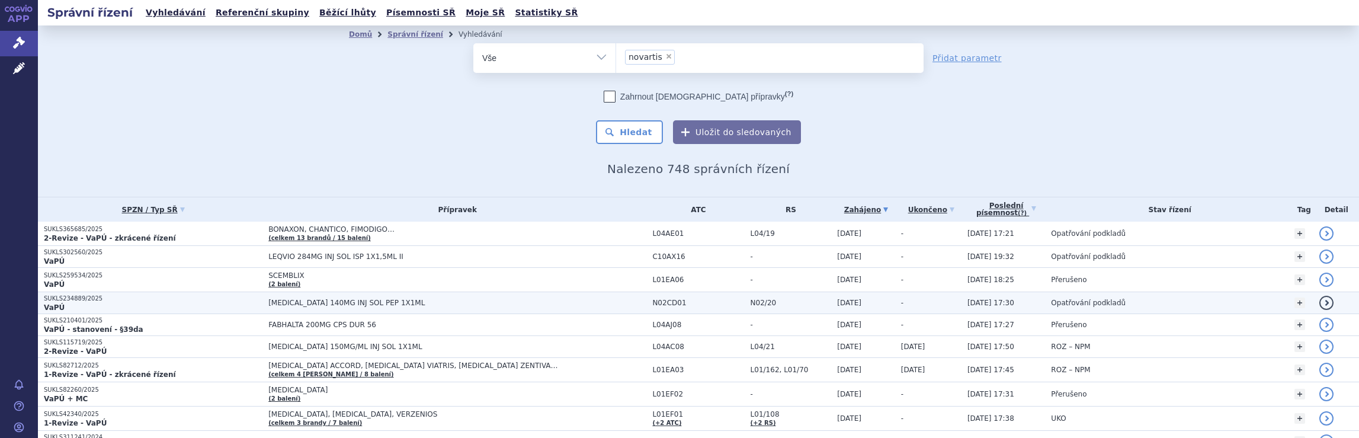
scroll to position [119, 0]
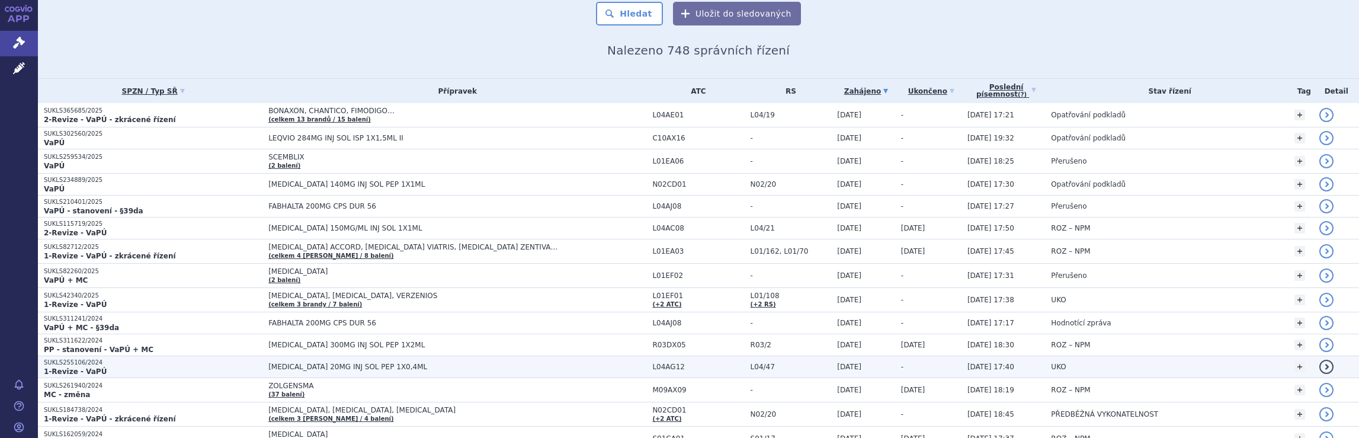
click at [480, 358] on td "[MEDICAL_DATA] 20MG INJ SOL PEP 1X0,4ML" at bounding box center [454, 367] width 384 height 22
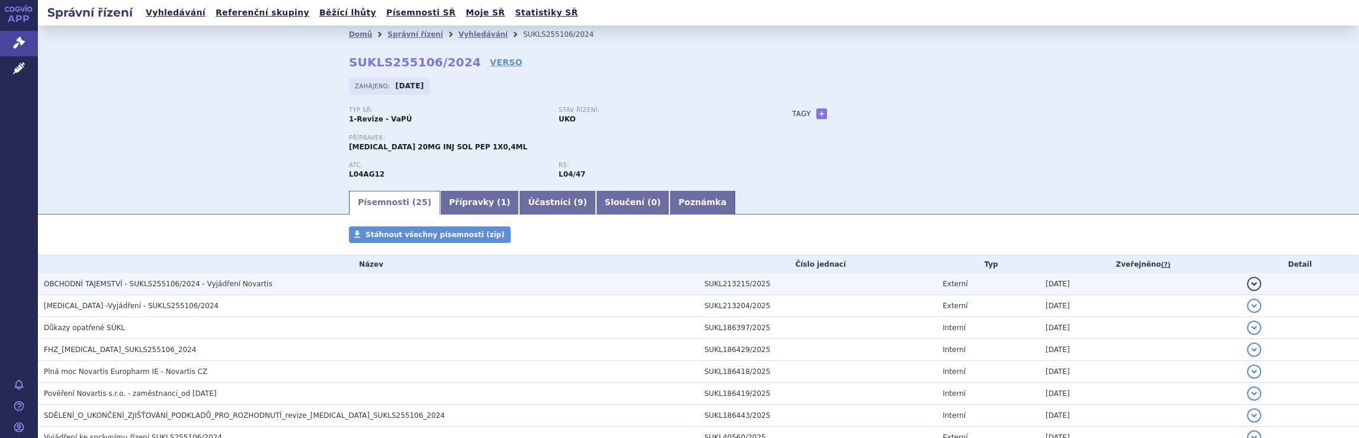
drag, startPoint x: 0, startPoint y: 0, endPoint x: 137, endPoint y: 281, distance: 313.2
click at [137, 281] on span "OBCHODNÍ TAJEMSTVÍ - SUKLS255106/2024 - Vyjádření Novartis" at bounding box center [158, 284] width 229 height 8
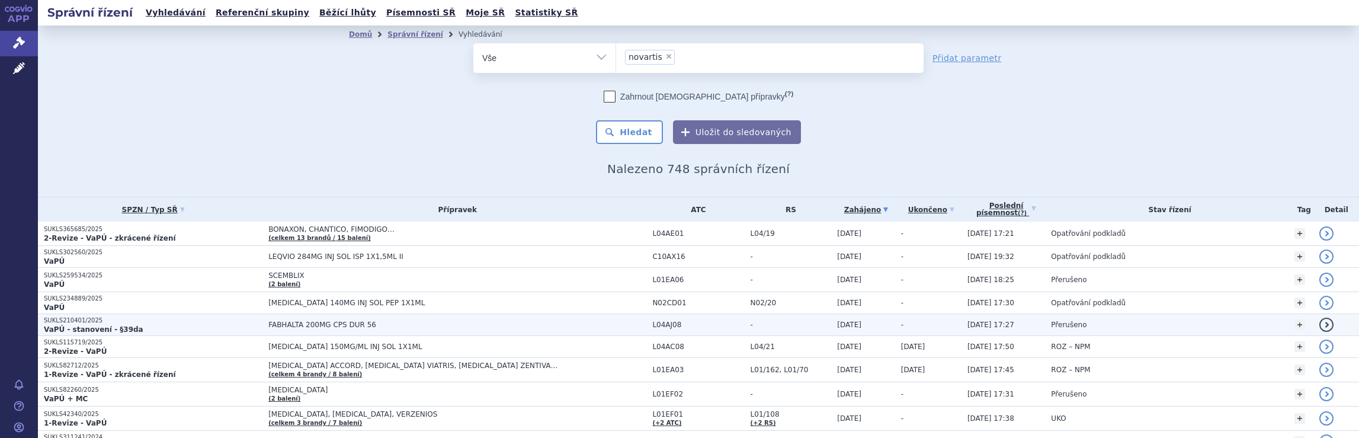
scroll to position [178, 0]
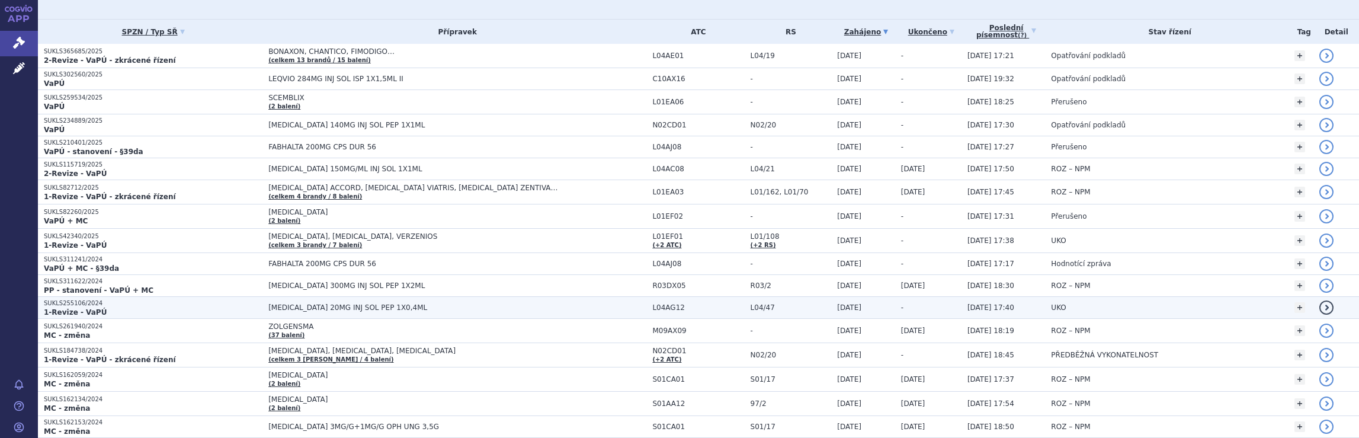
click at [386, 303] on span "[MEDICAL_DATA] 20MG INJ SOL PEP 1X0,4ML" at bounding box center [416, 307] width 296 height 8
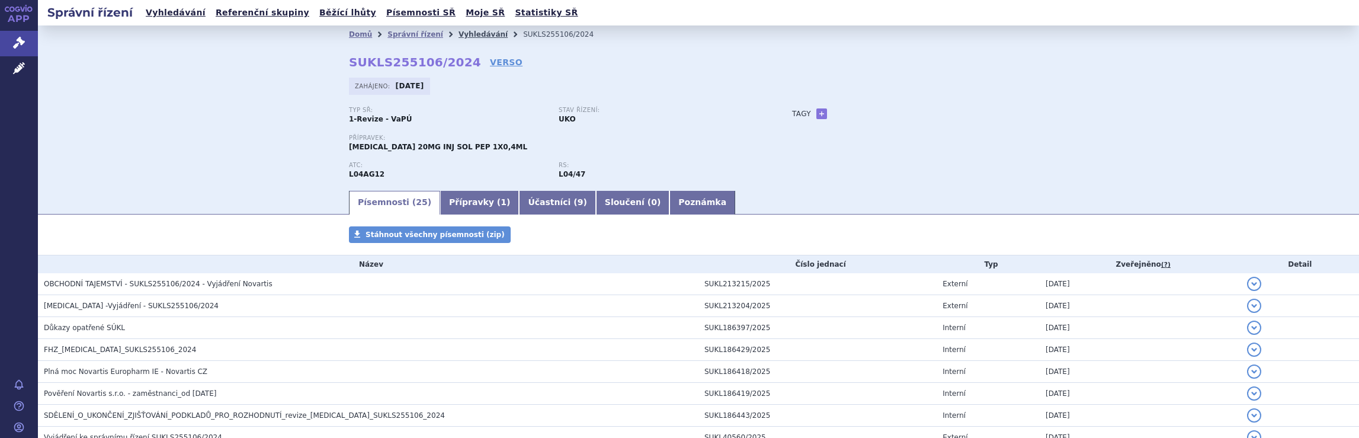
click at [463, 34] on link "Vyhledávání" at bounding box center [483, 34] width 49 height 8
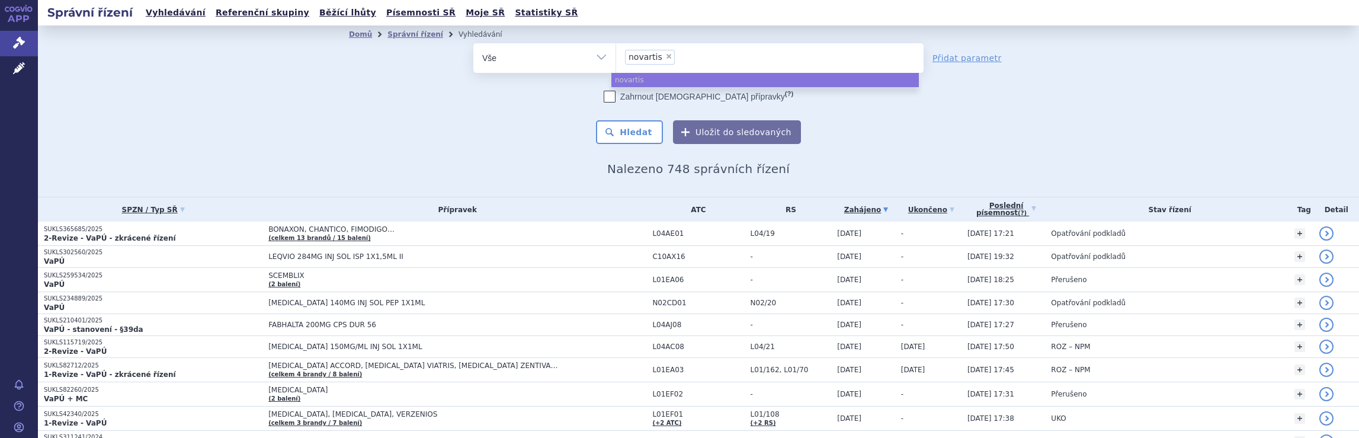
select select
type input "novartis"
type input "nova"
type input "n"
